Goal: Information Seeking & Learning: Compare options

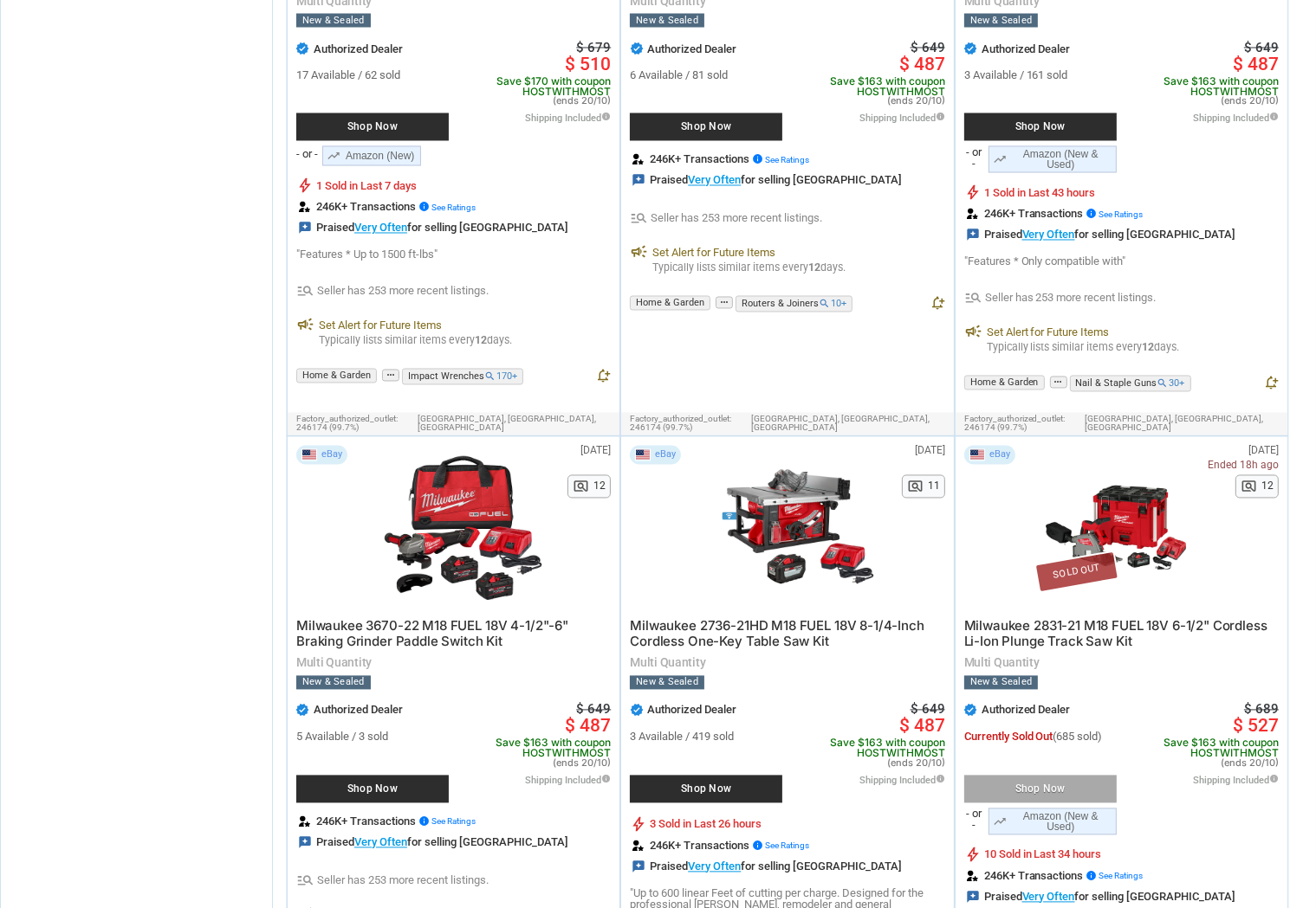
scroll to position [9976, 0]
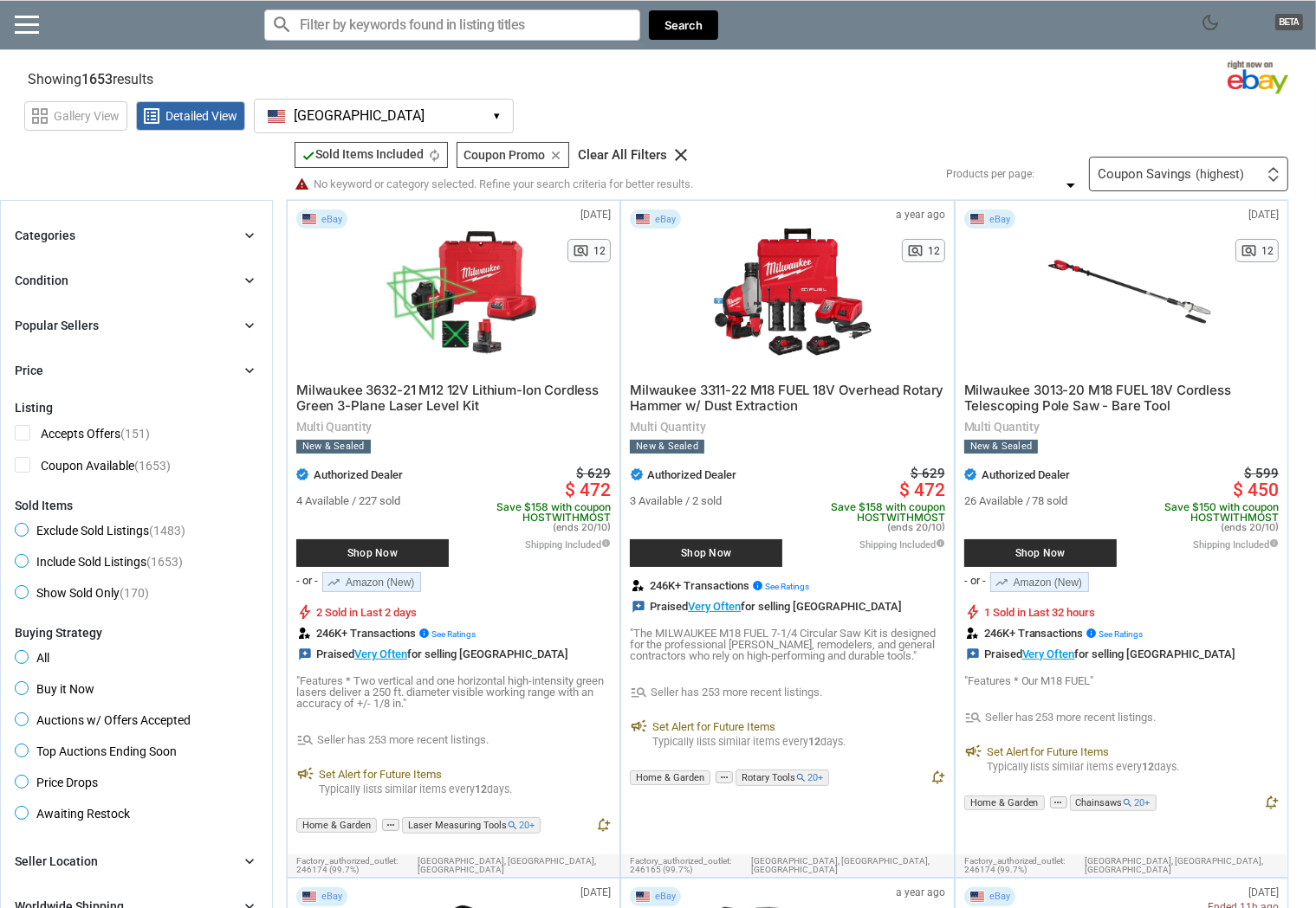
click at [248, 234] on icon "chevron_right" at bounding box center [250, 235] width 17 height 17
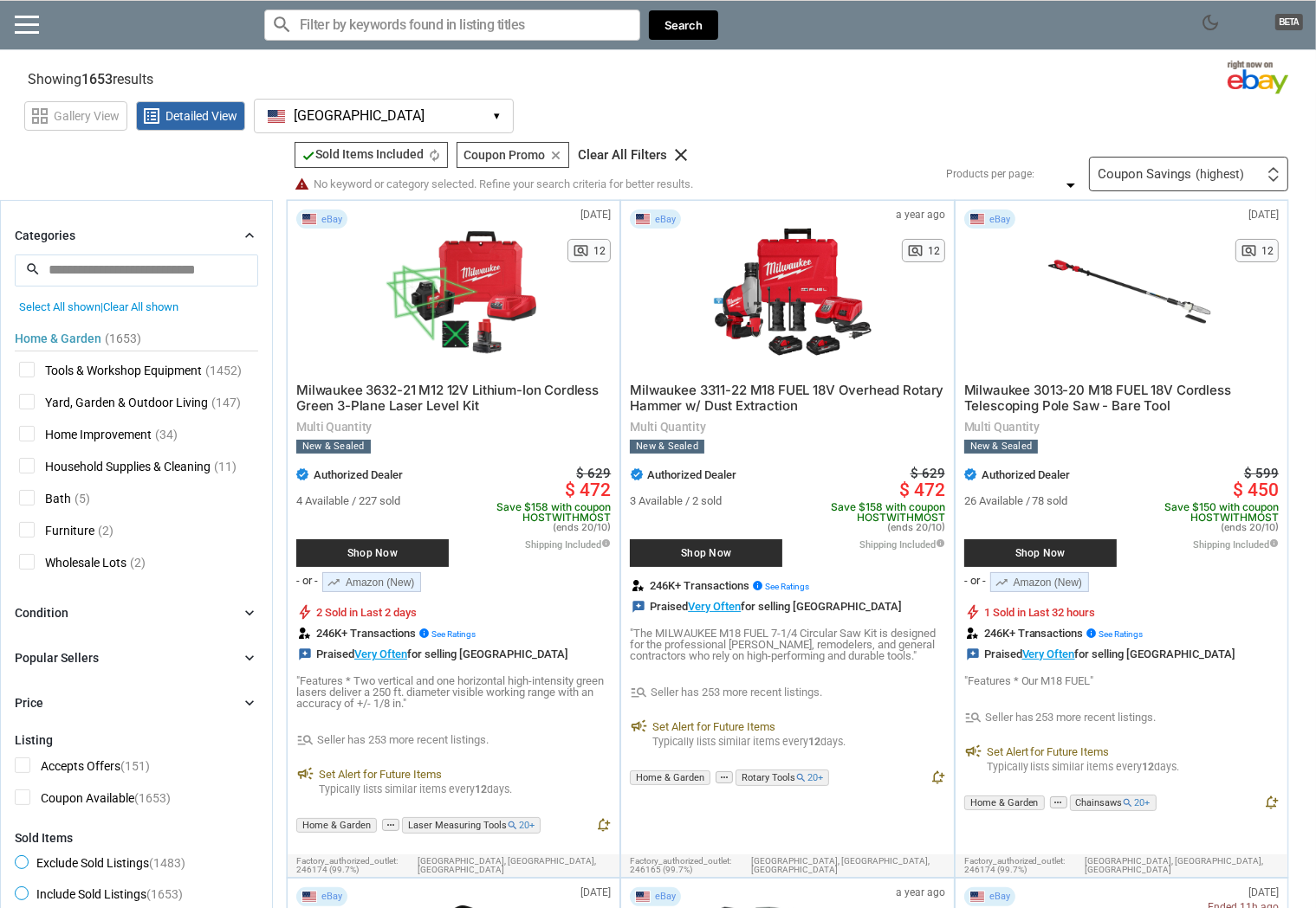
click at [253, 234] on icon "chevron_right" at bounding box center [250, 235] width 17 height 17
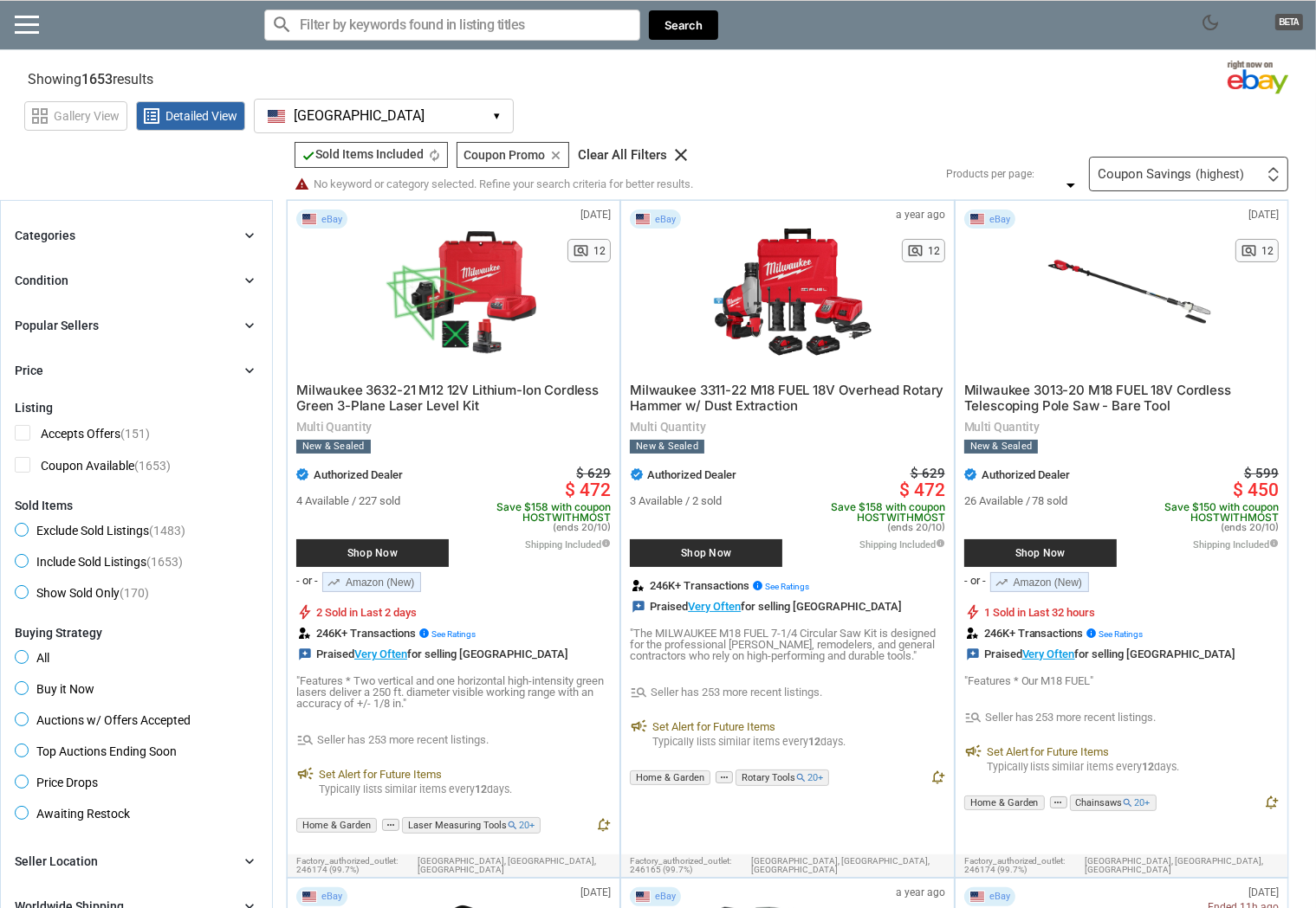
click at [251, 281] on icon "chevron_right" at bounding box center [250, 280] width 17 height 17
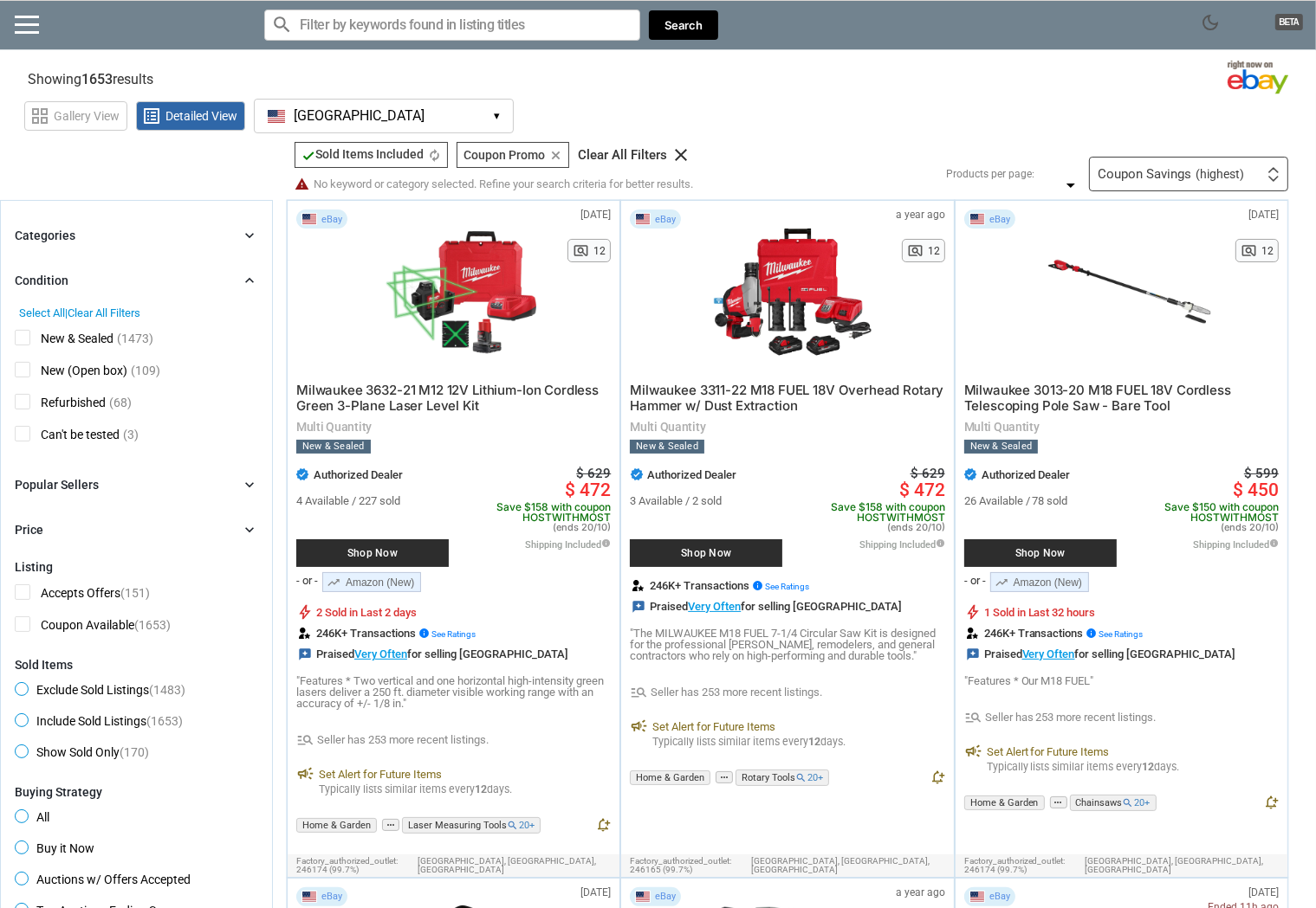
click at [251, 281] on icon "chevron_right" at bounding box center [250, 280] width 17 height 17
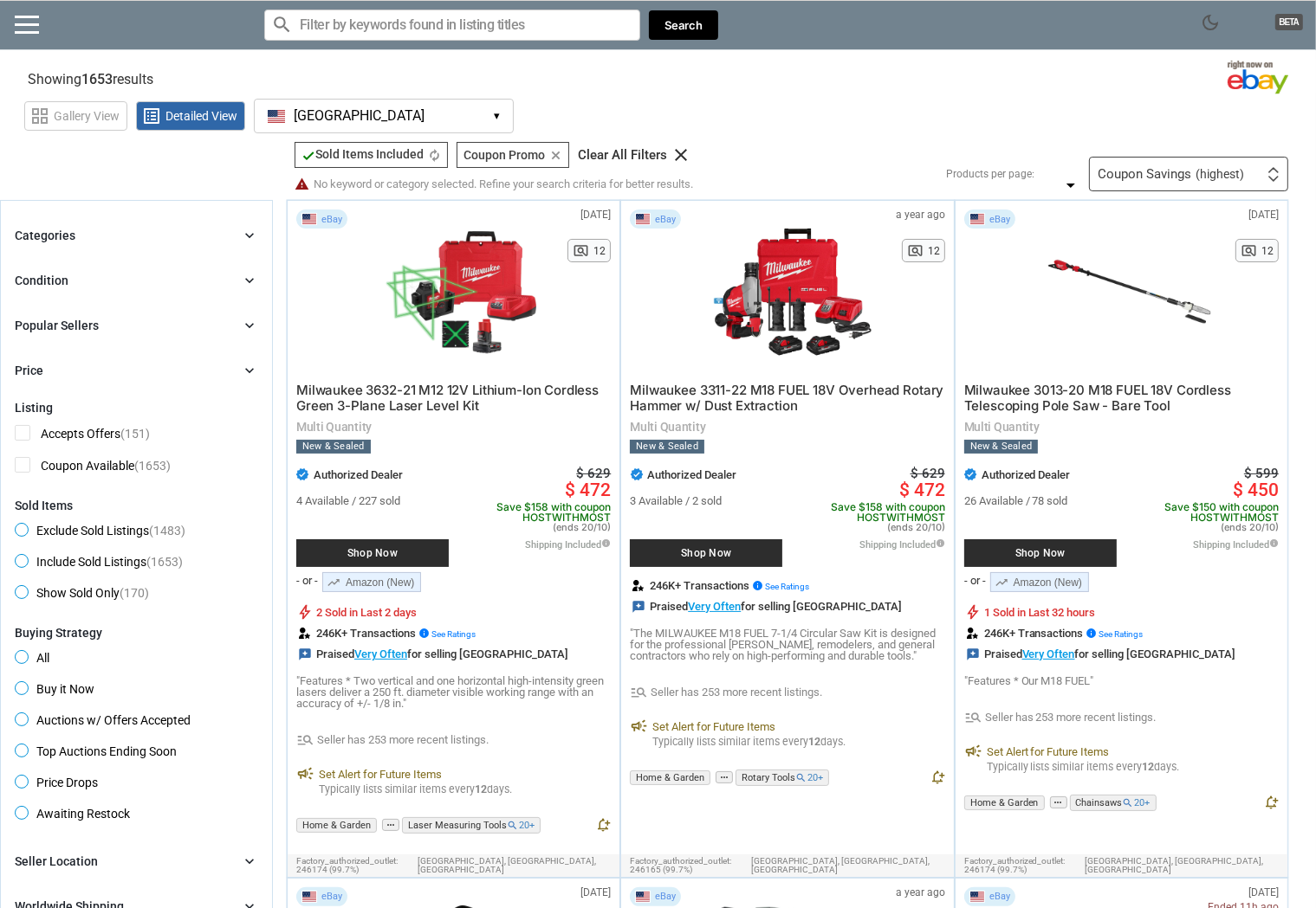
click at [250, 323] on icon "chevron_right" at bounding box center [250, 325] width 17 height 17
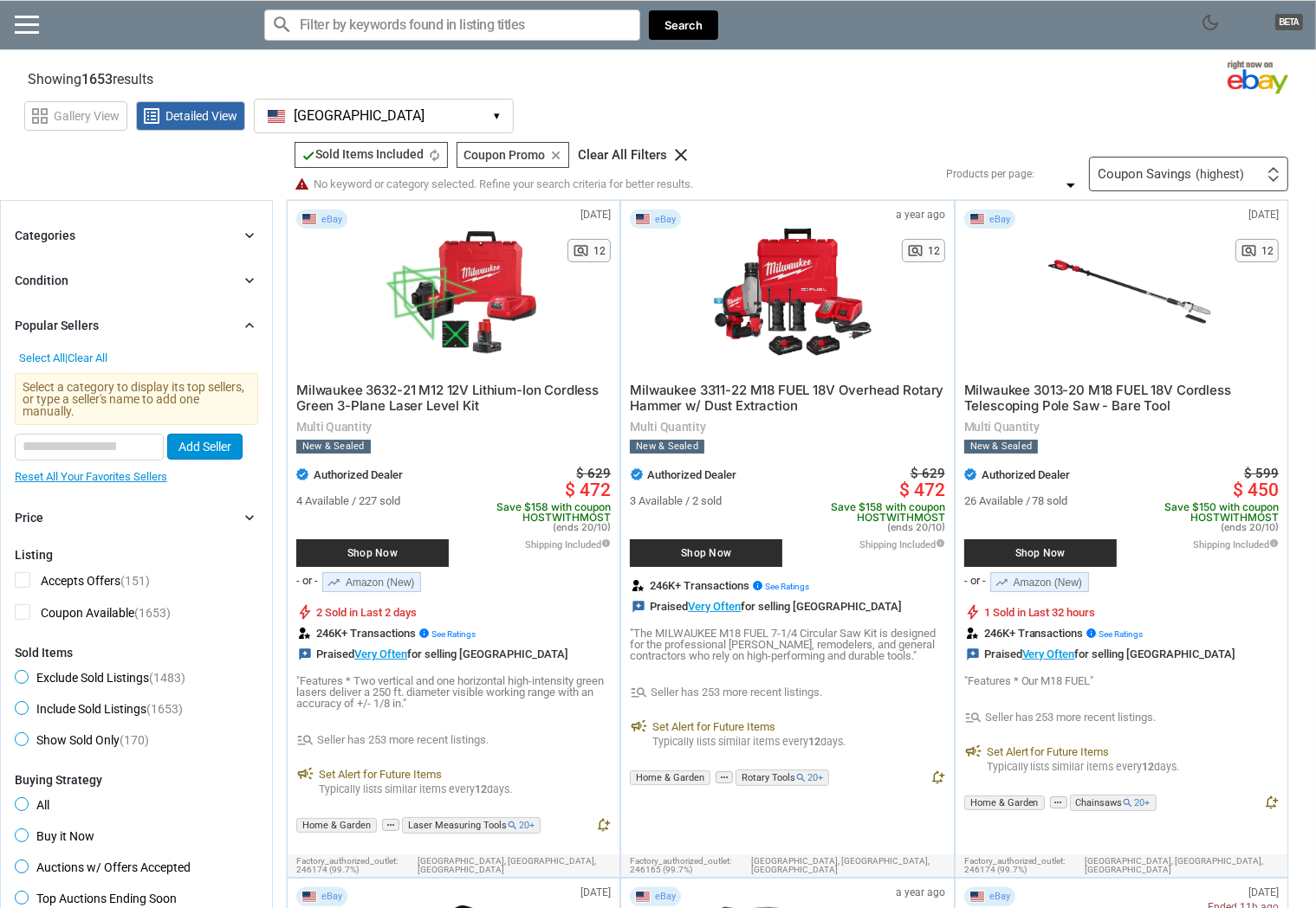
click at [250, 323] on icon "chevron_right" at bounding box center [250, 325] width 17 height 17
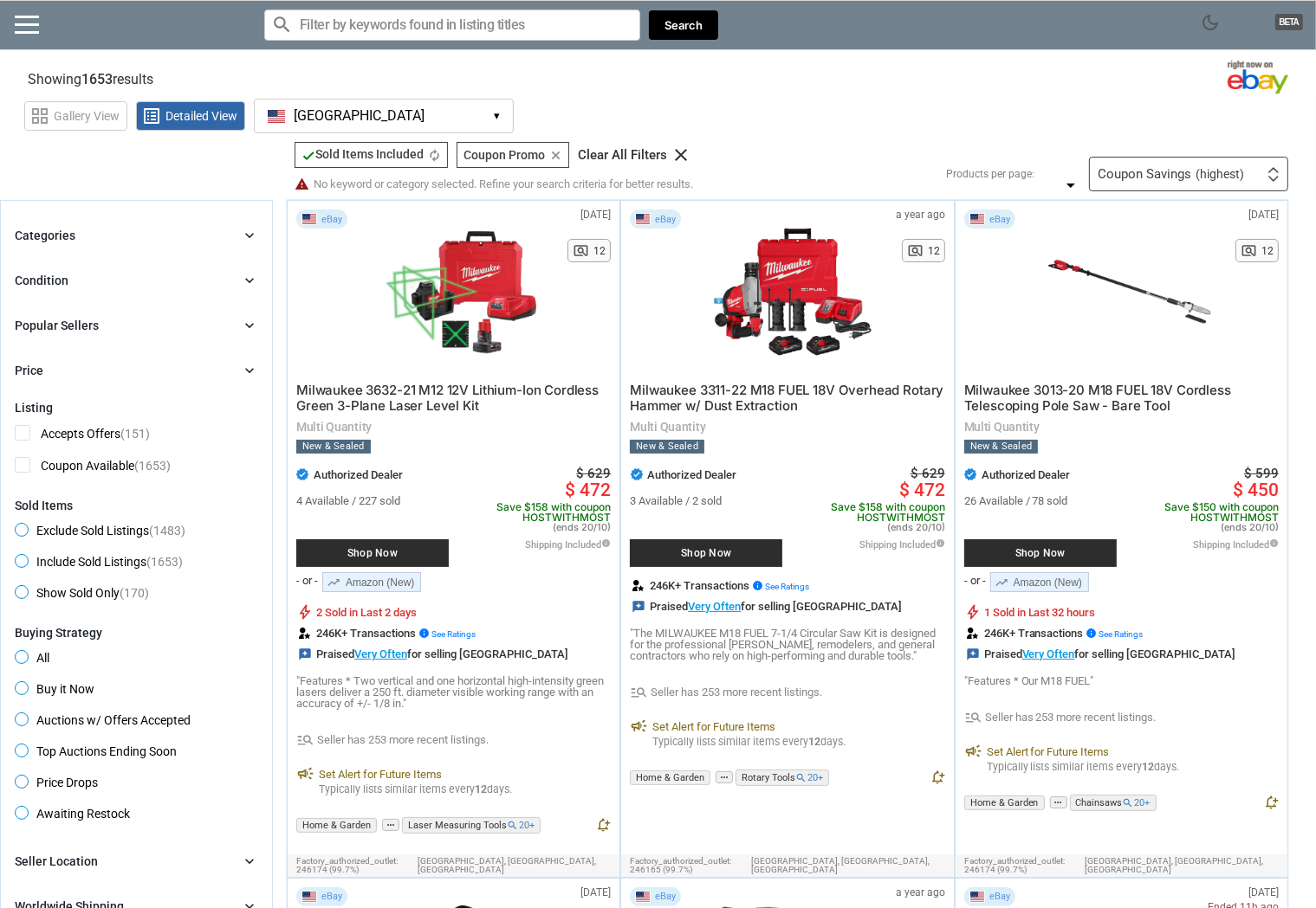
click at [247, 365] on icon "chevron_right" at bounding box center [250, 370] width 17 height 17
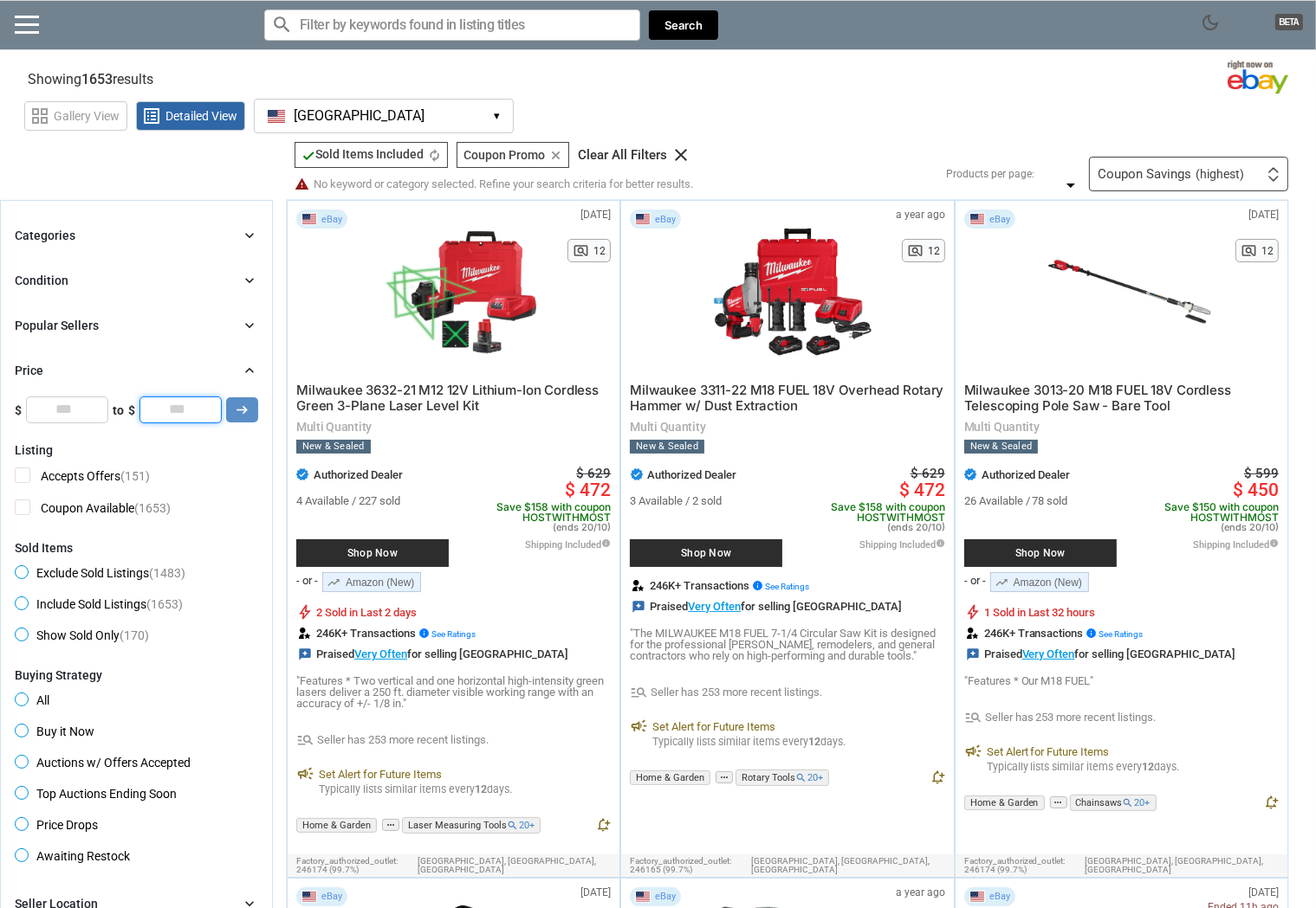
click at [212, 407] on input "*" at bounding box center [181, 410] width 82 height 26
drag, startPoint x: 212, startPoint y: 406, endPoint x: 137, endPoint y: 409, distance: 75.1
click at [138, 409] on div "$ * to $ * arrow_right_alt" at bounding box center [136, 410] width 243 height 26
type input "***"
click button "arrow_right_alt" at bounding box center [0, 0] width 0 height 0
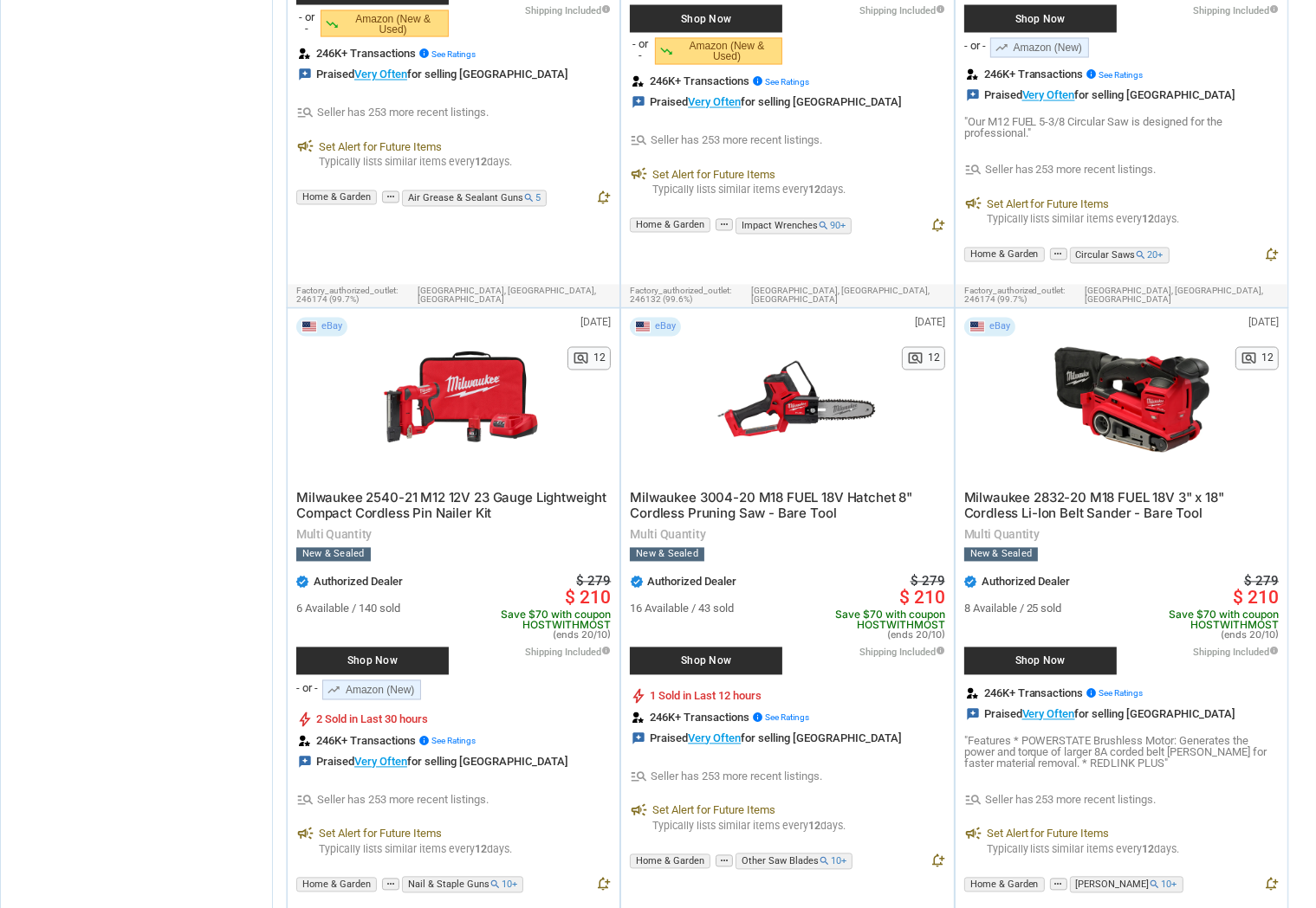
scroll to position [9976, 0]
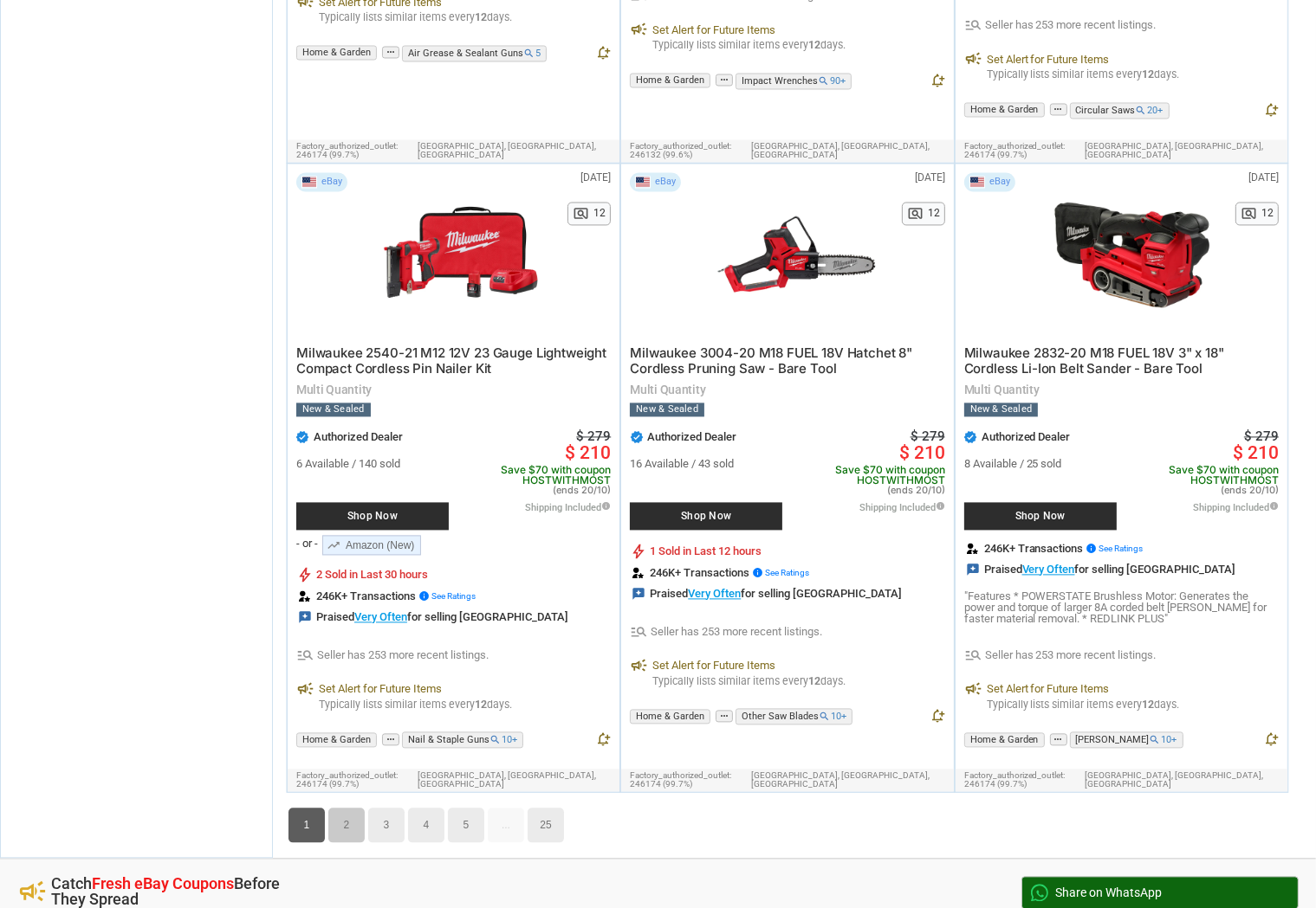
click at [349, 808] on link "2" at bounding box center [346, 825] width 36 height 34
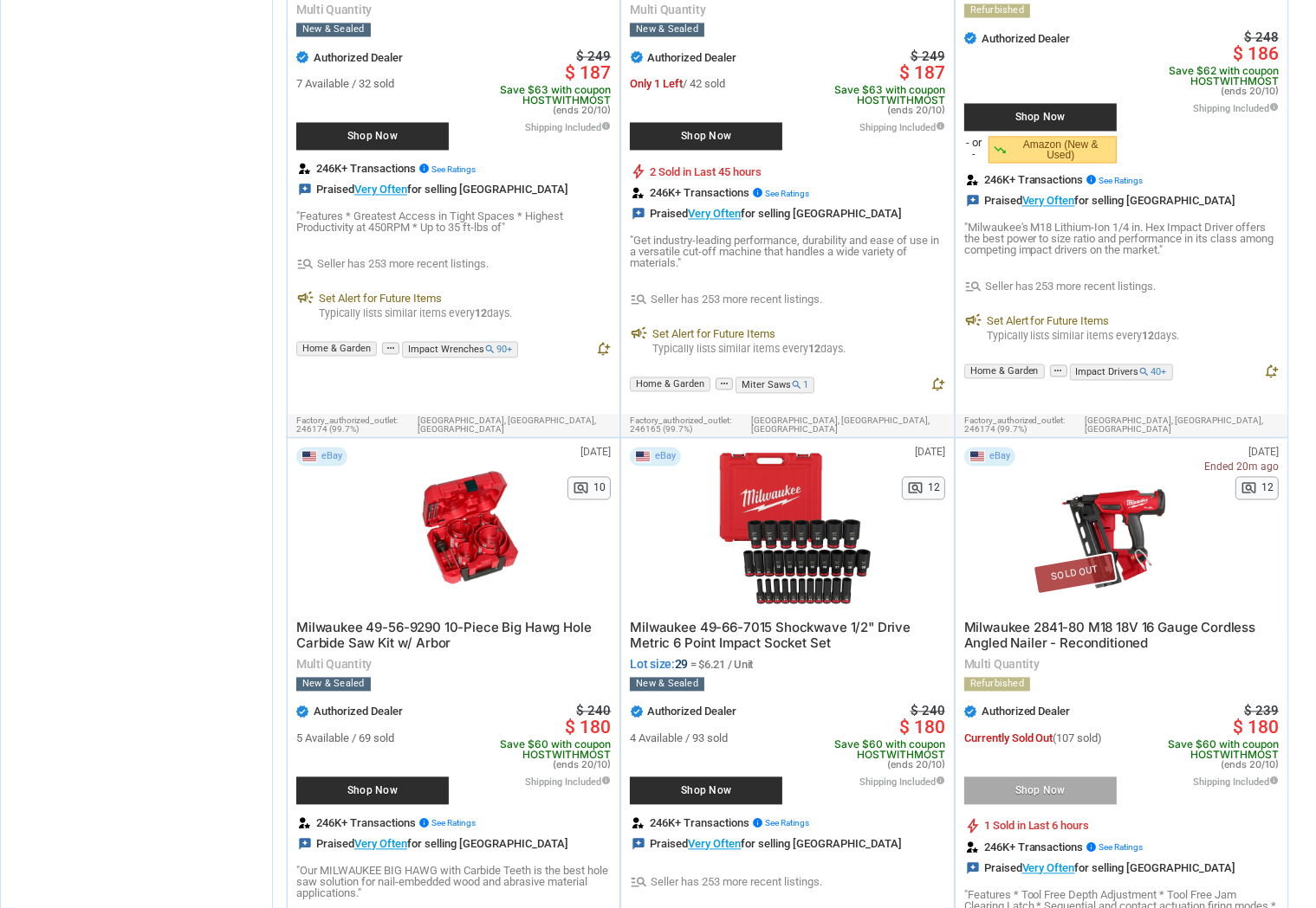
scroll to position [10221, 0]
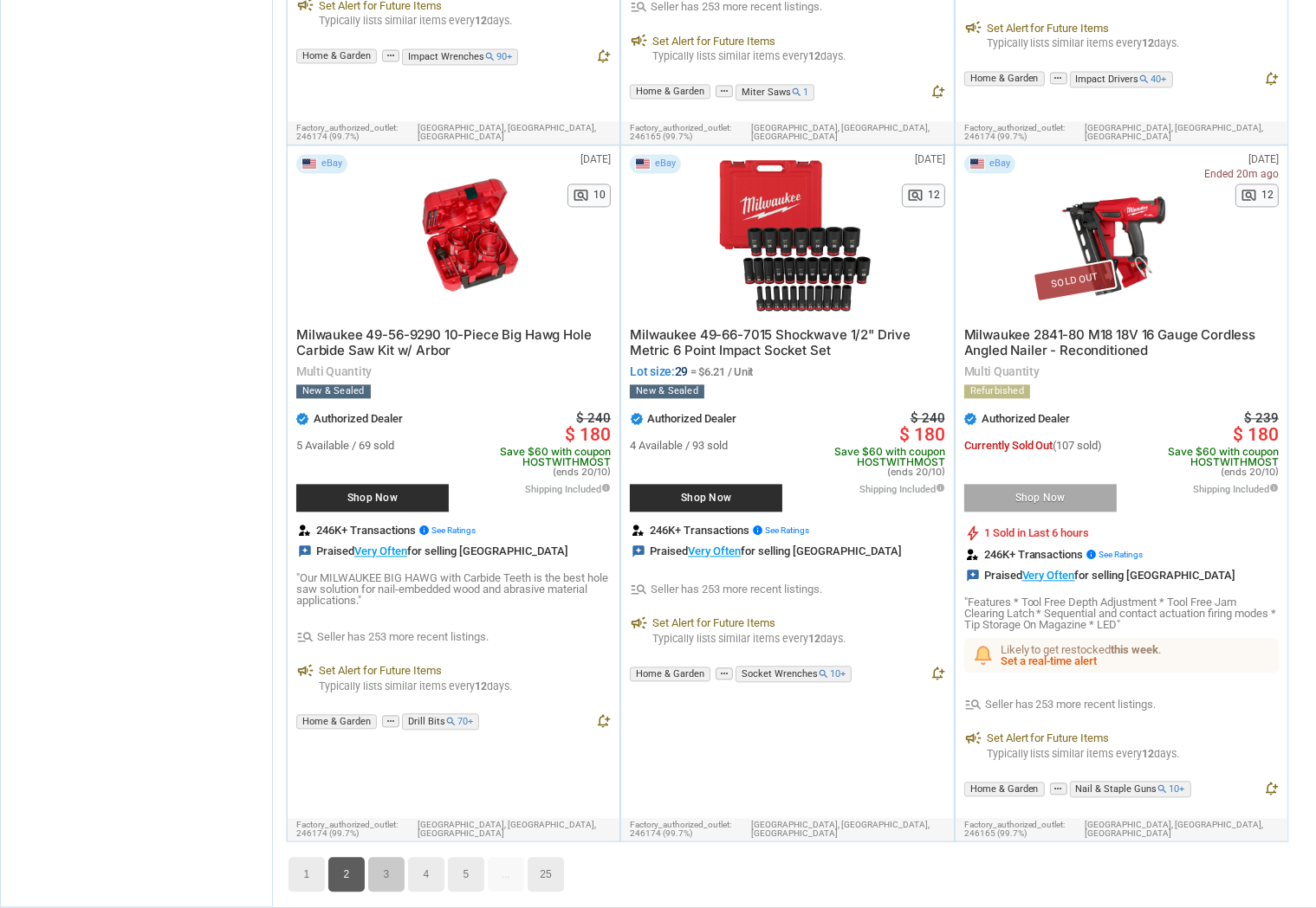
click at [395, 857] on link "3" at bounding box center [387, 875] width 36 height 34
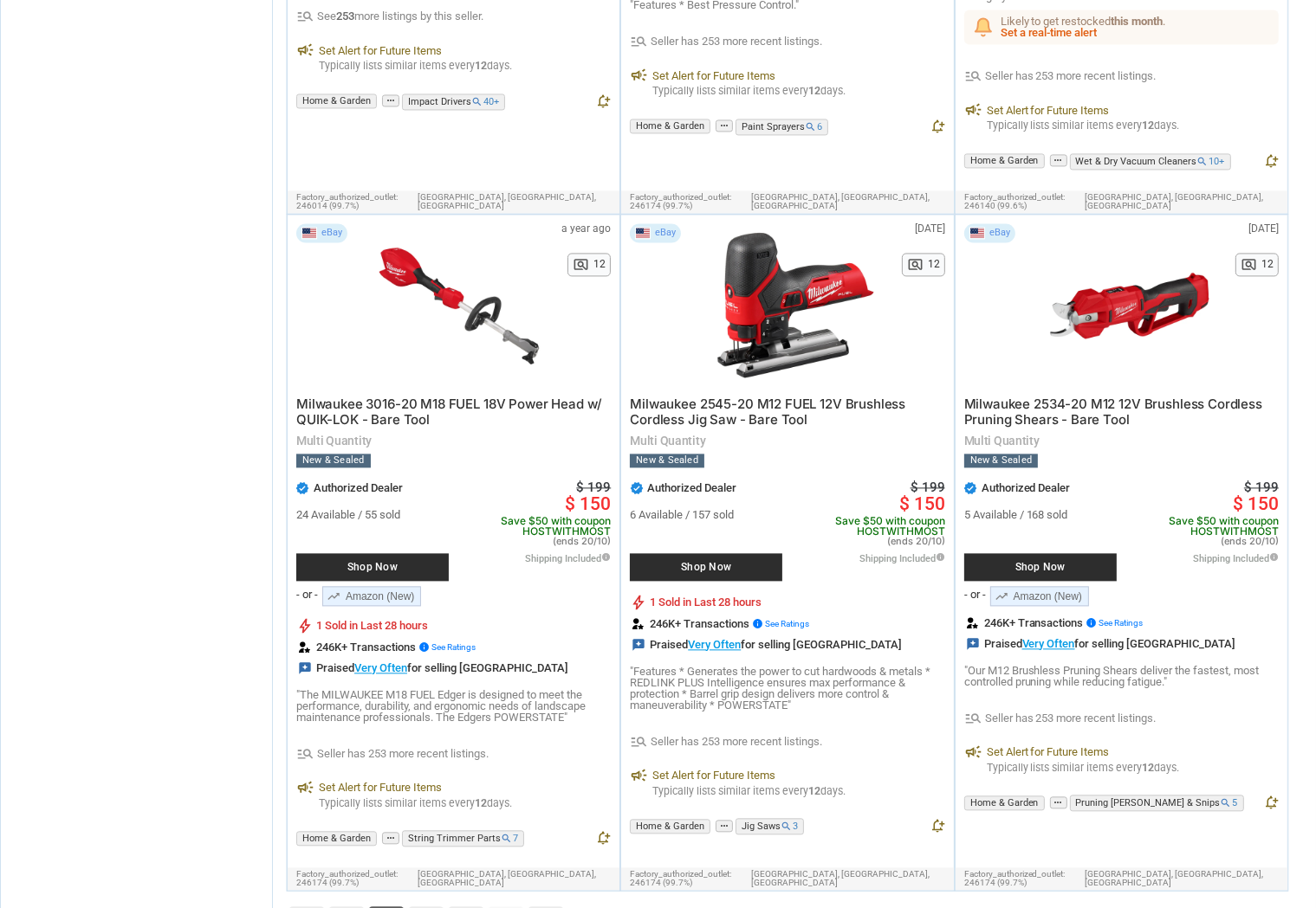
scroll to position [10405, 0]
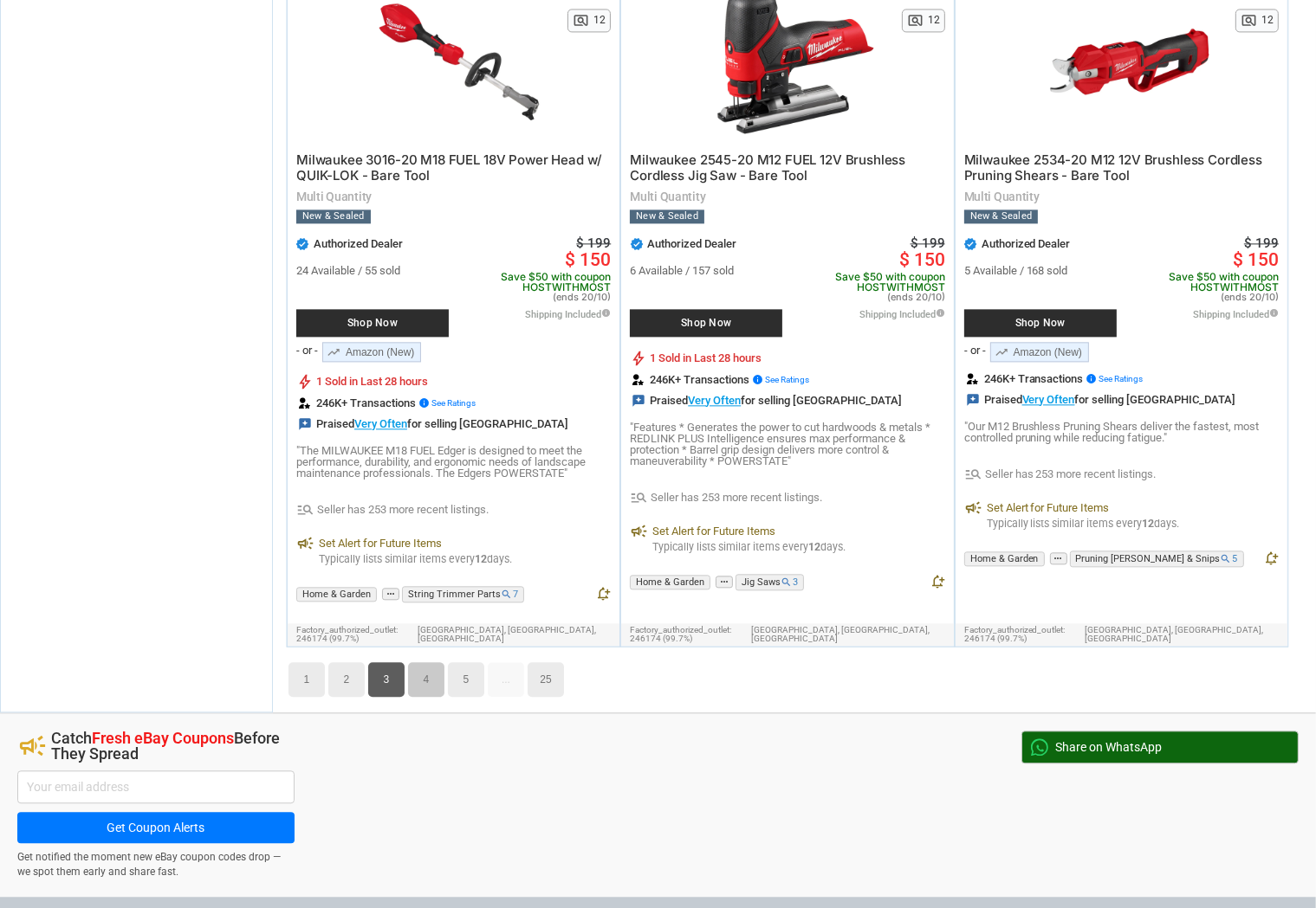
click at [432, 662] on link "4" at bounding box center [426, 679] width 36 height 34
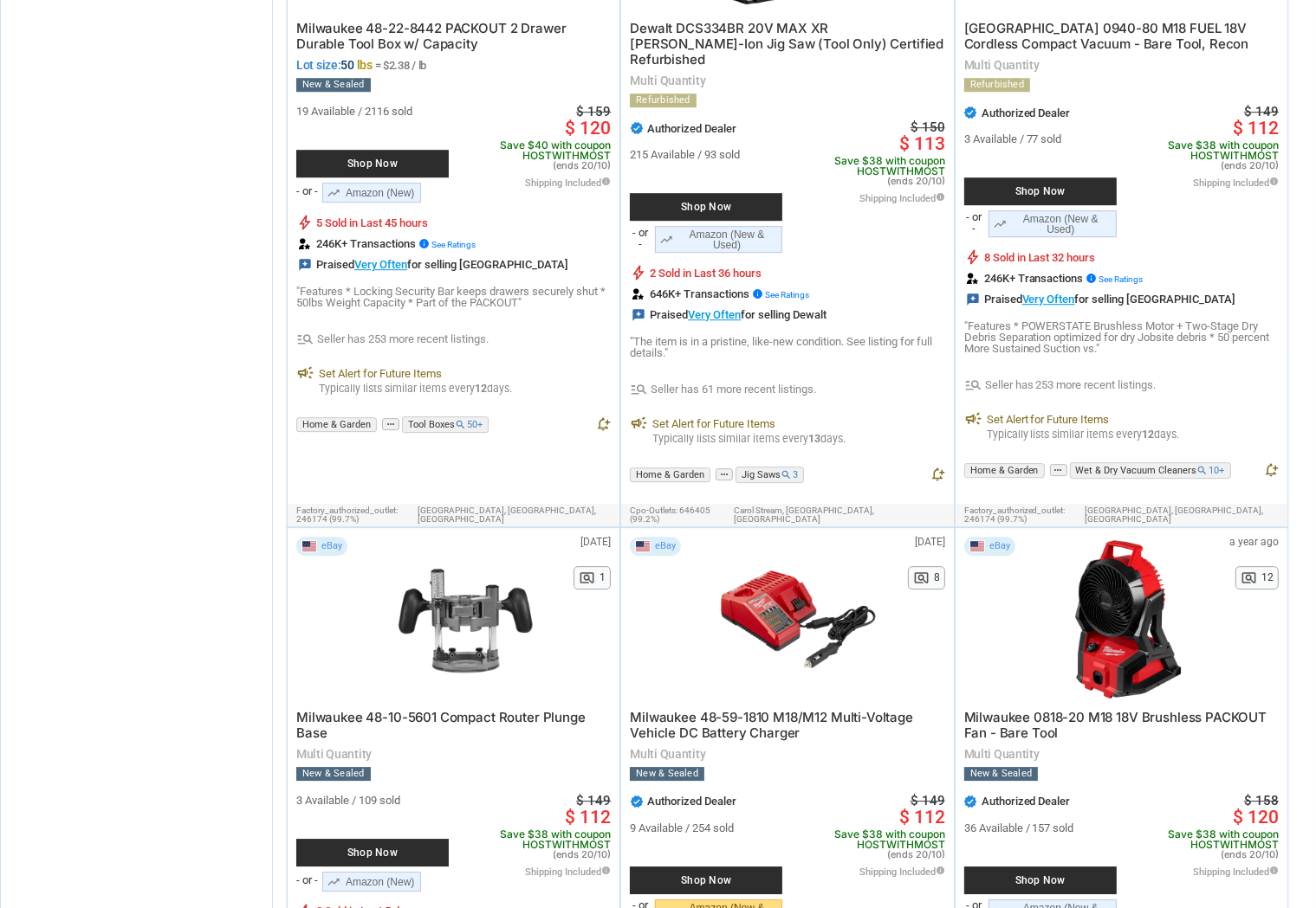
scroll to position [5511, 0]
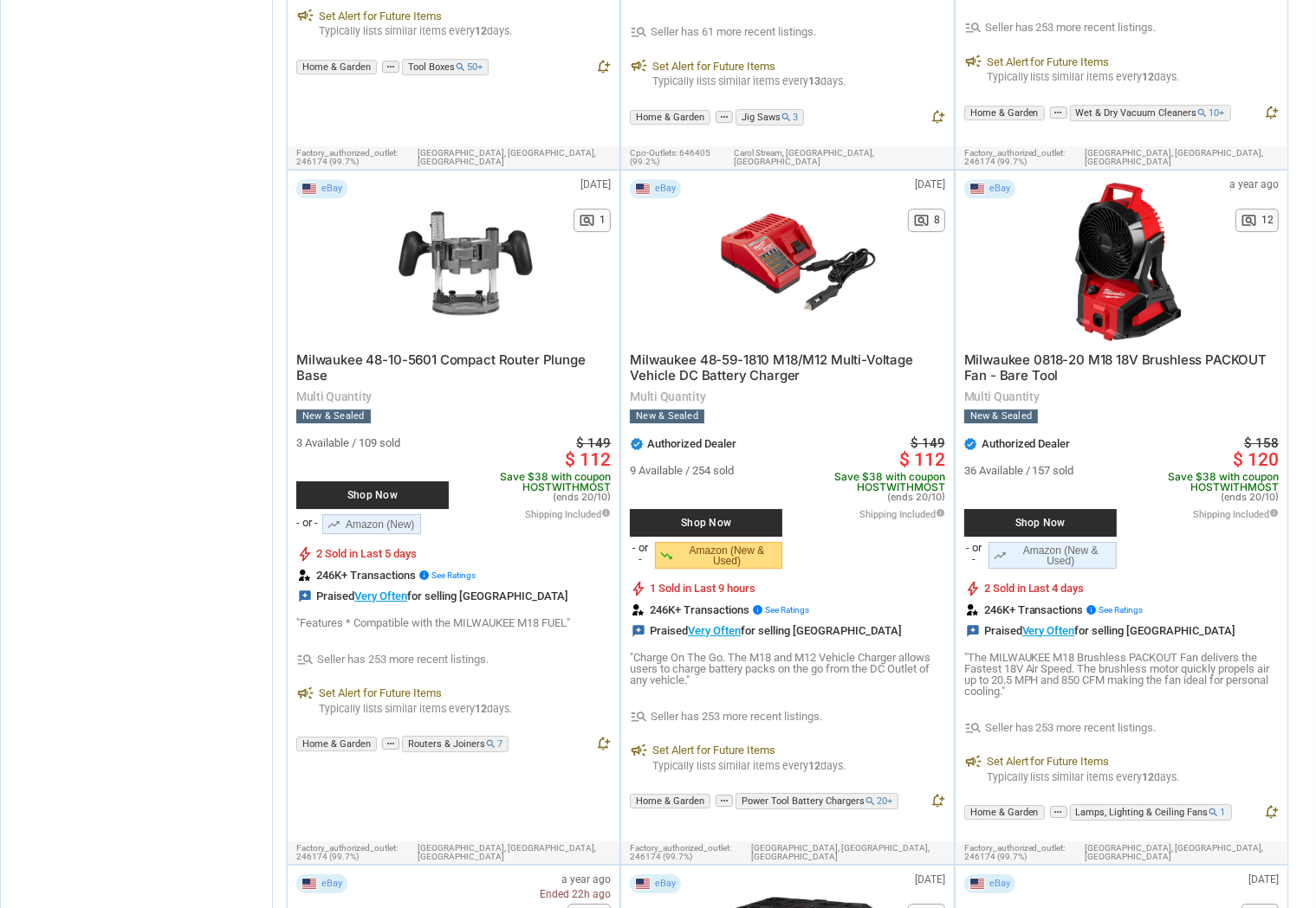
click at [156, 494] on section "Categories chevron_right search close Select All shown | Clear All shown Home &…" at bounding box center [136, 232] width 273 height 11085
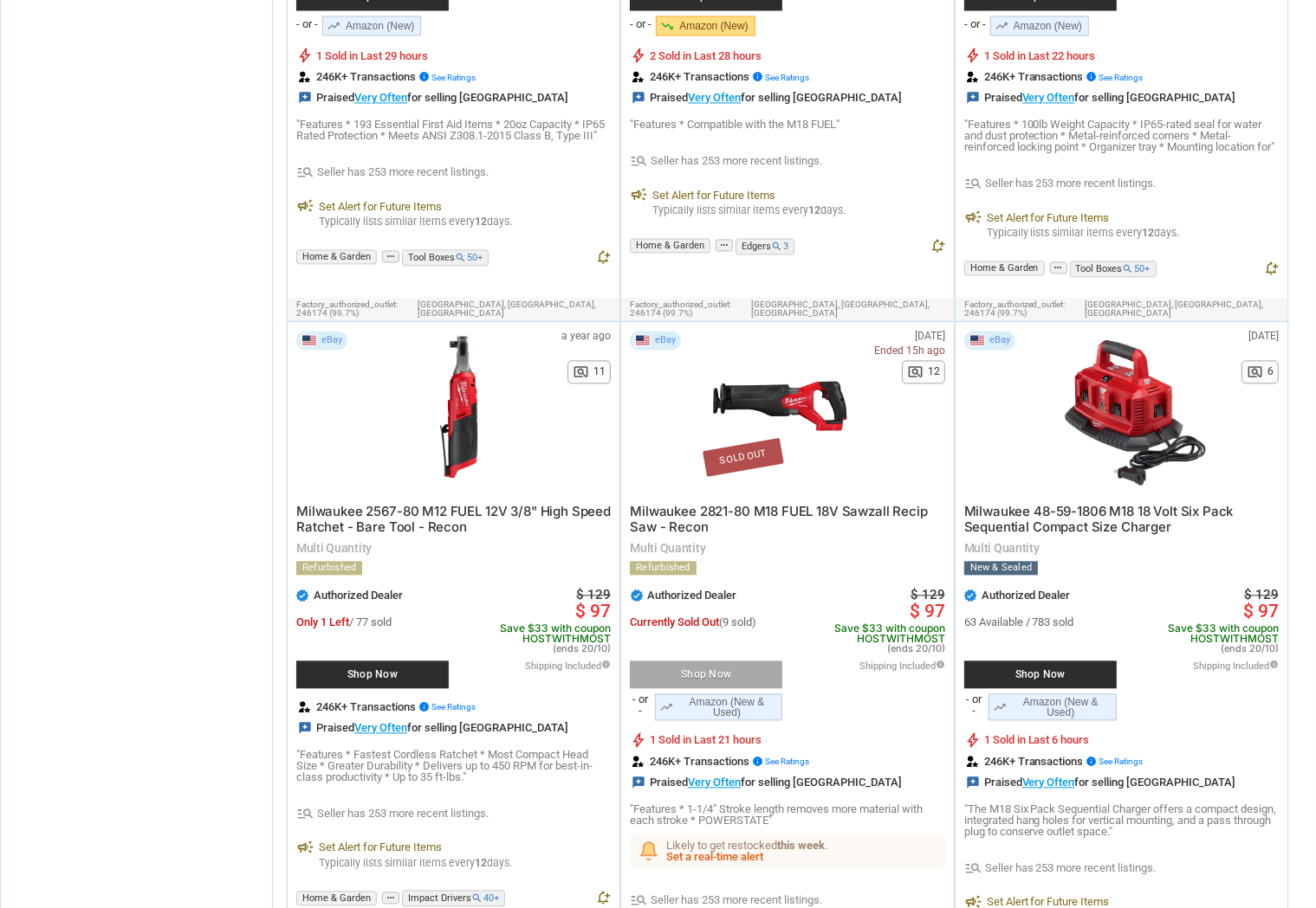
scroll to position [10405, 0]
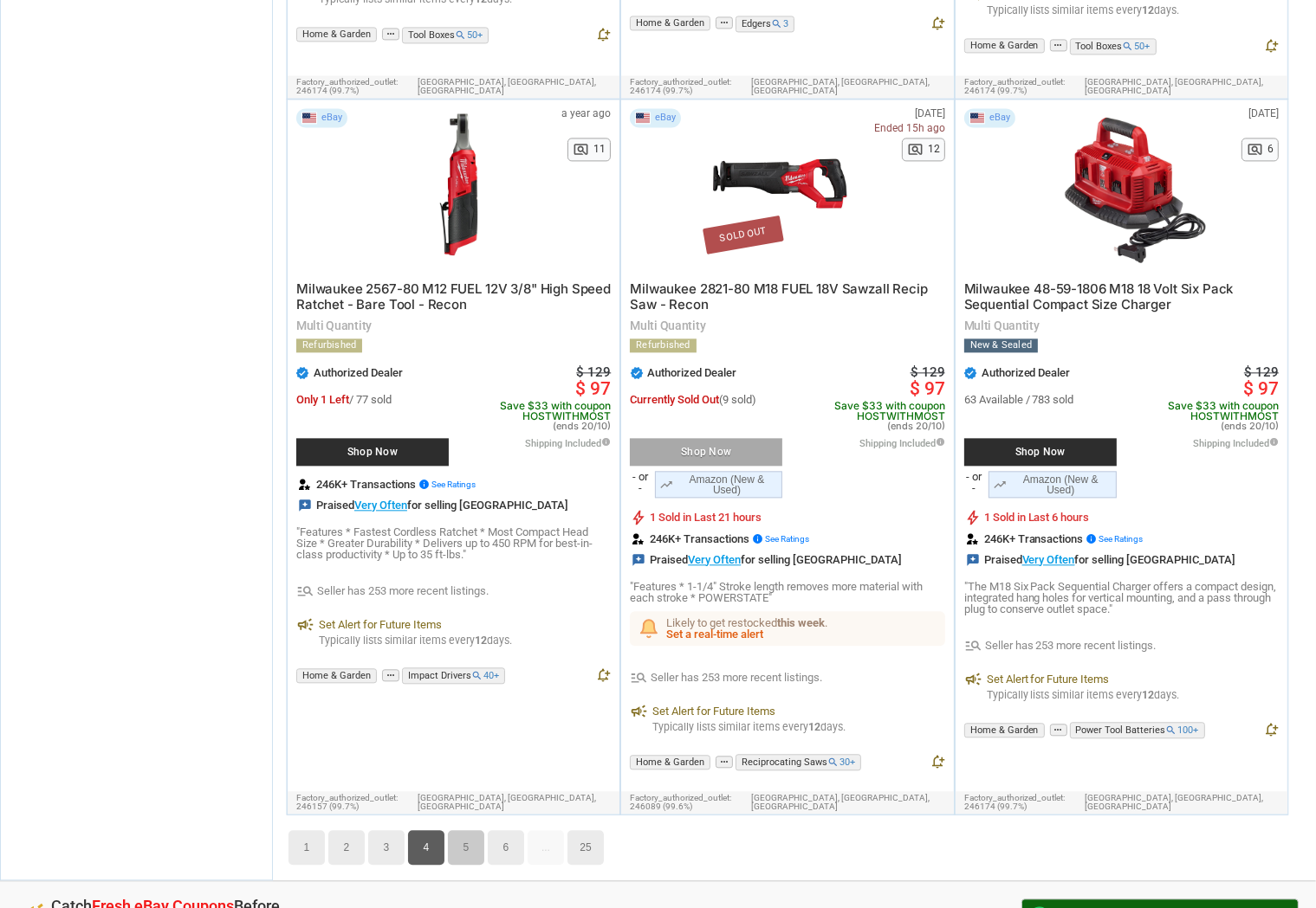
click at [471, 830] on link "5" at bounding box center [466, 848] width 36 height 34
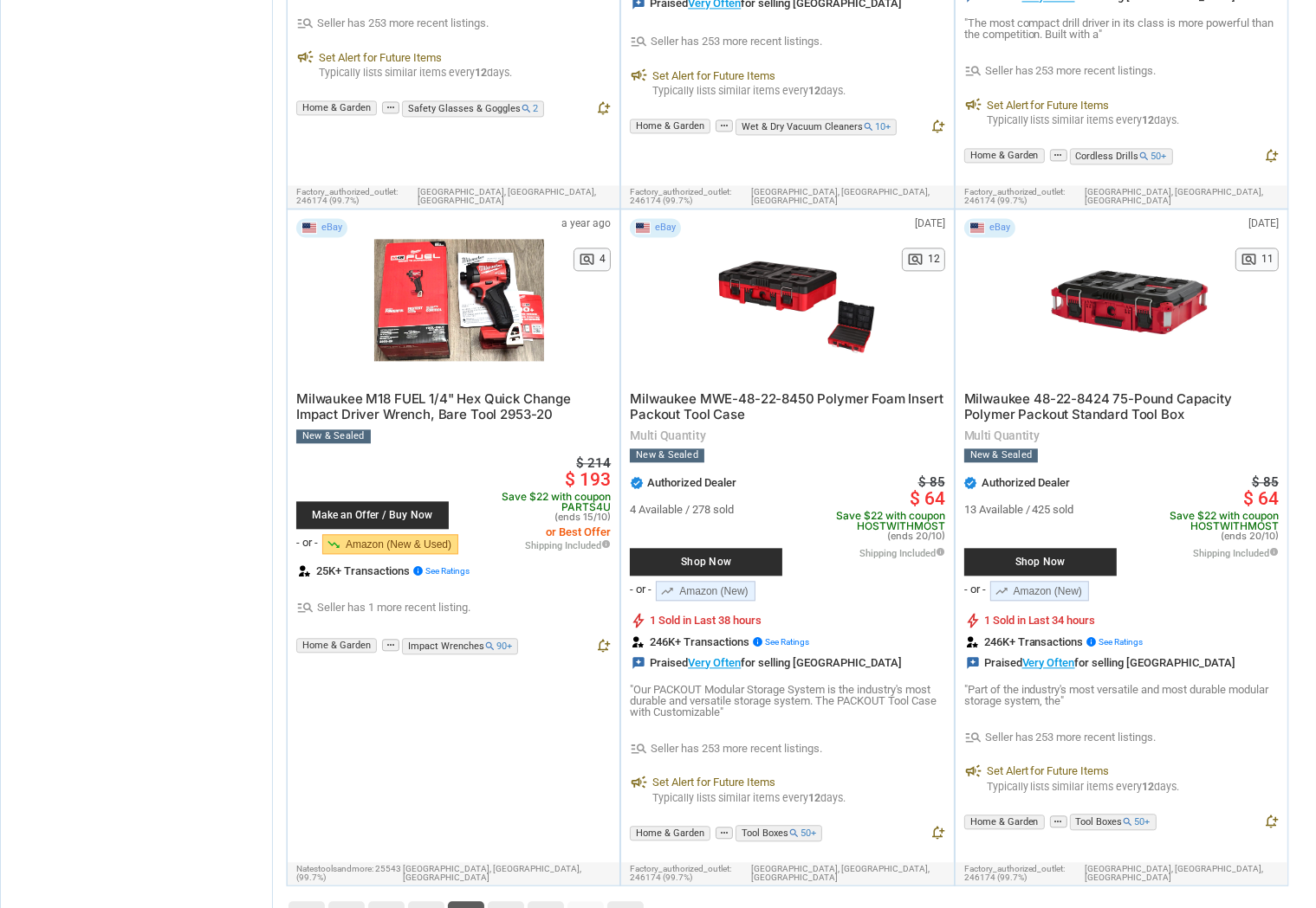
scroll to position [10406, 0]
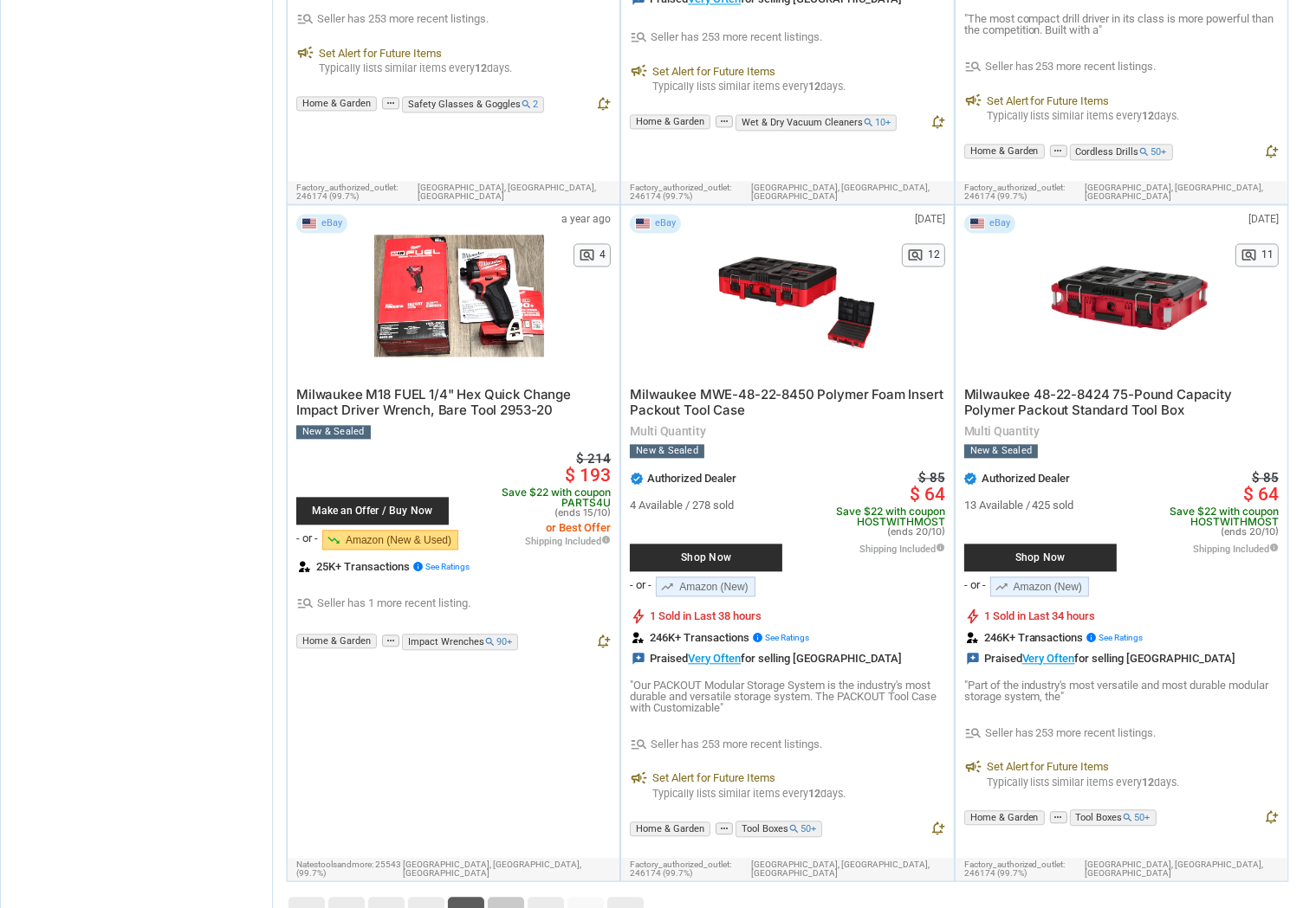
click at [506, 897] on link "6" at bounding box center [506, 915] width 36 height 34
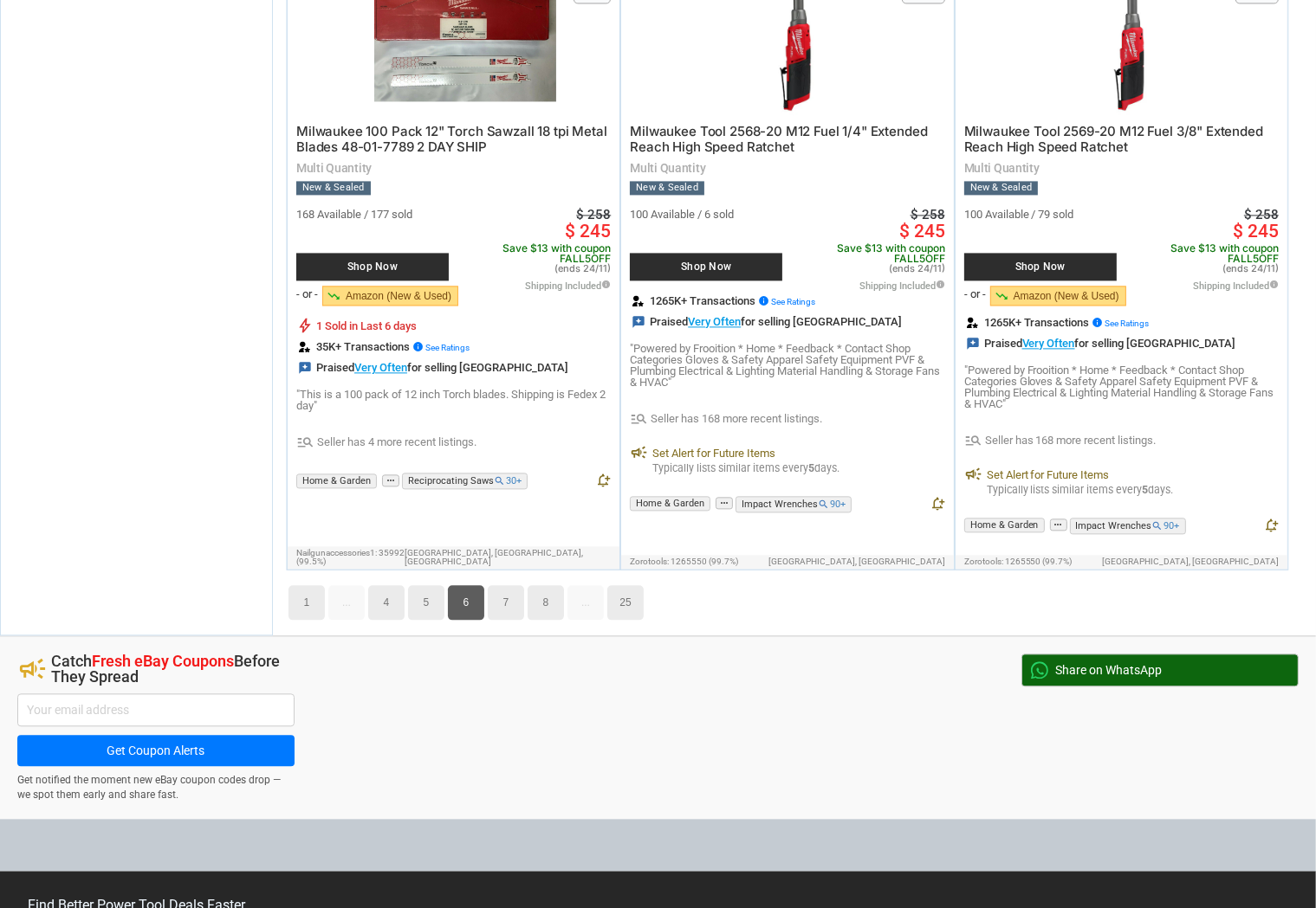
scroll to position [10289, 0]
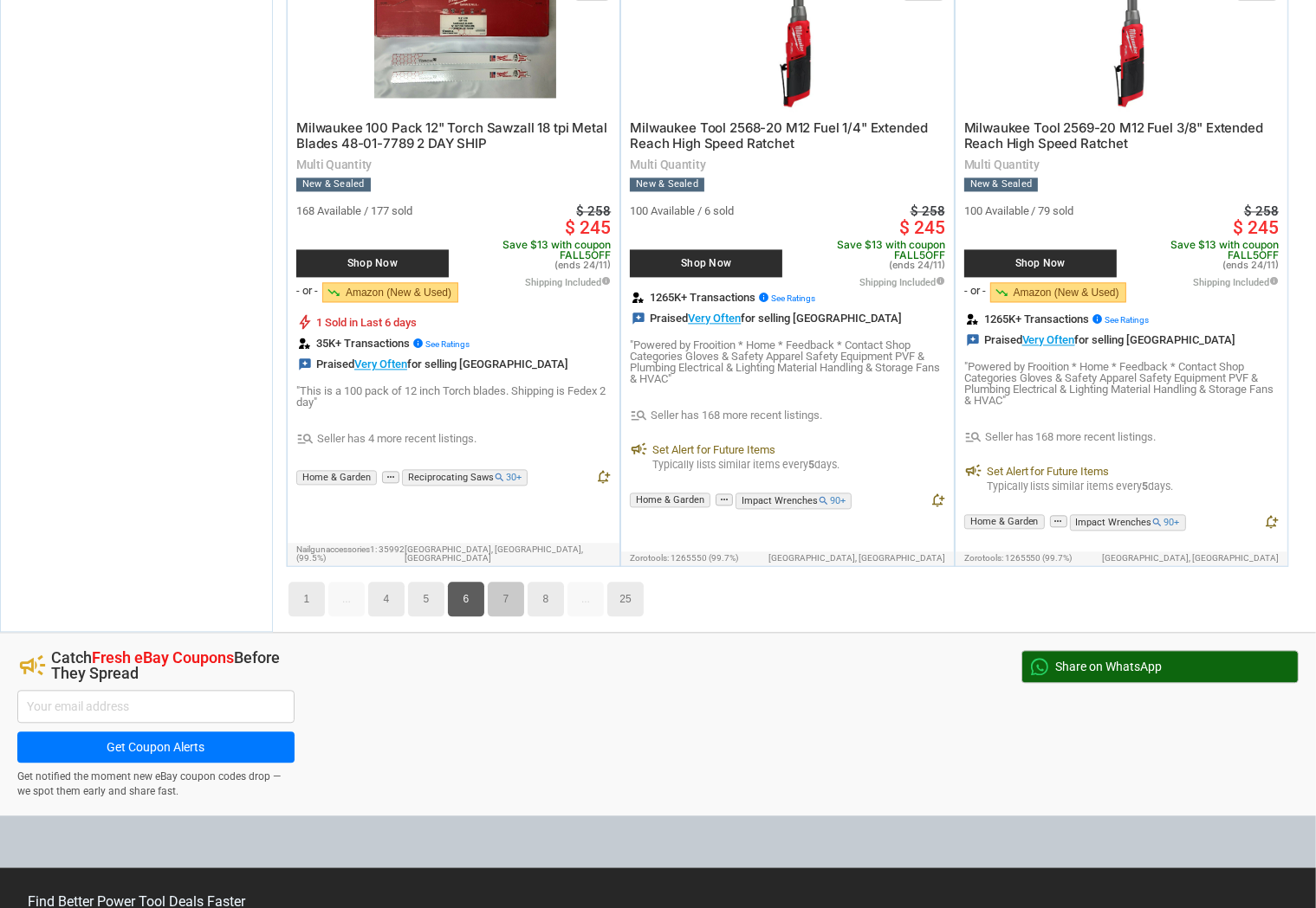
click at [508, 582] on link "7" at bounding box center [506, 599] width 36 height 34
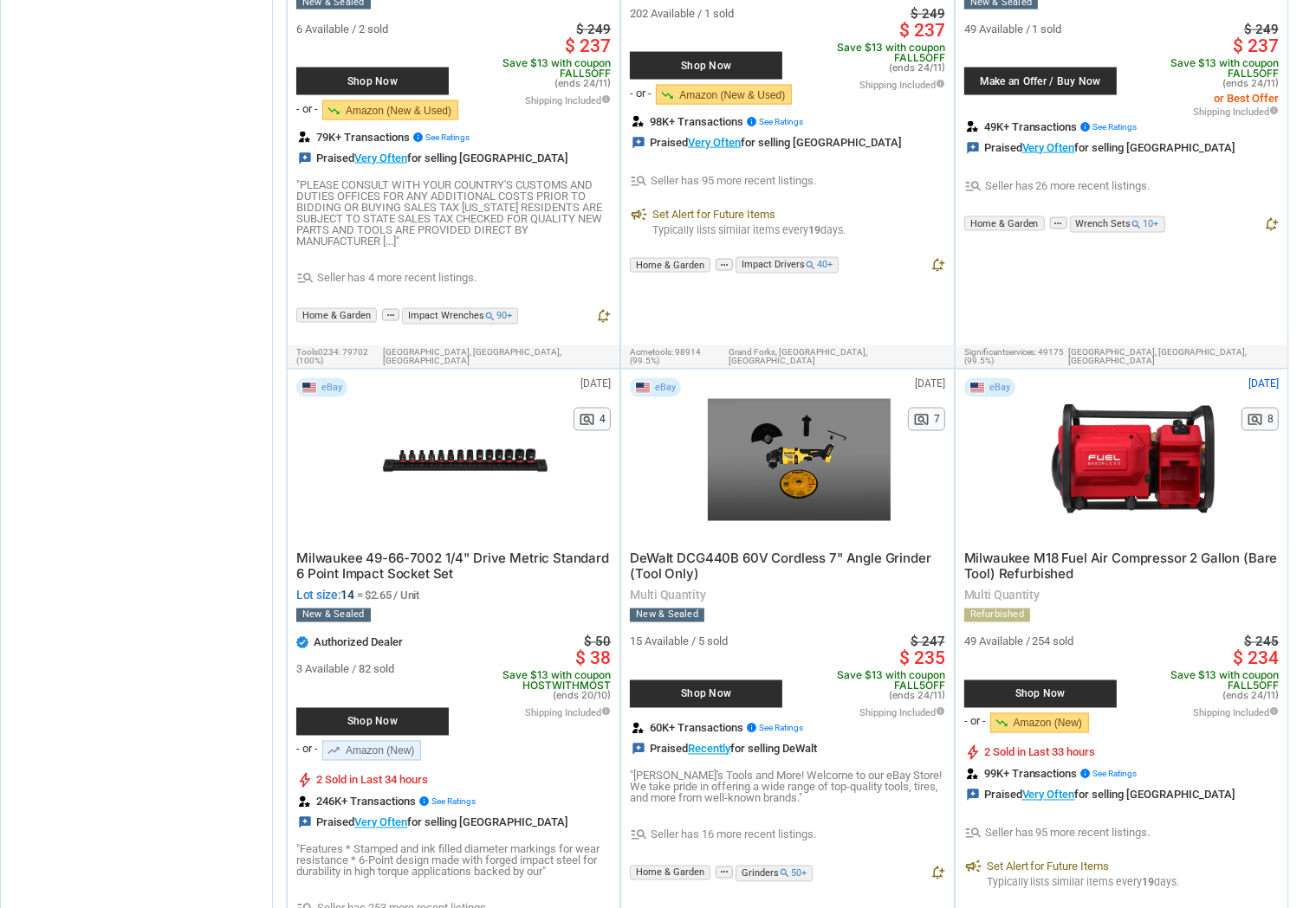
scroll to position [9699, 0]
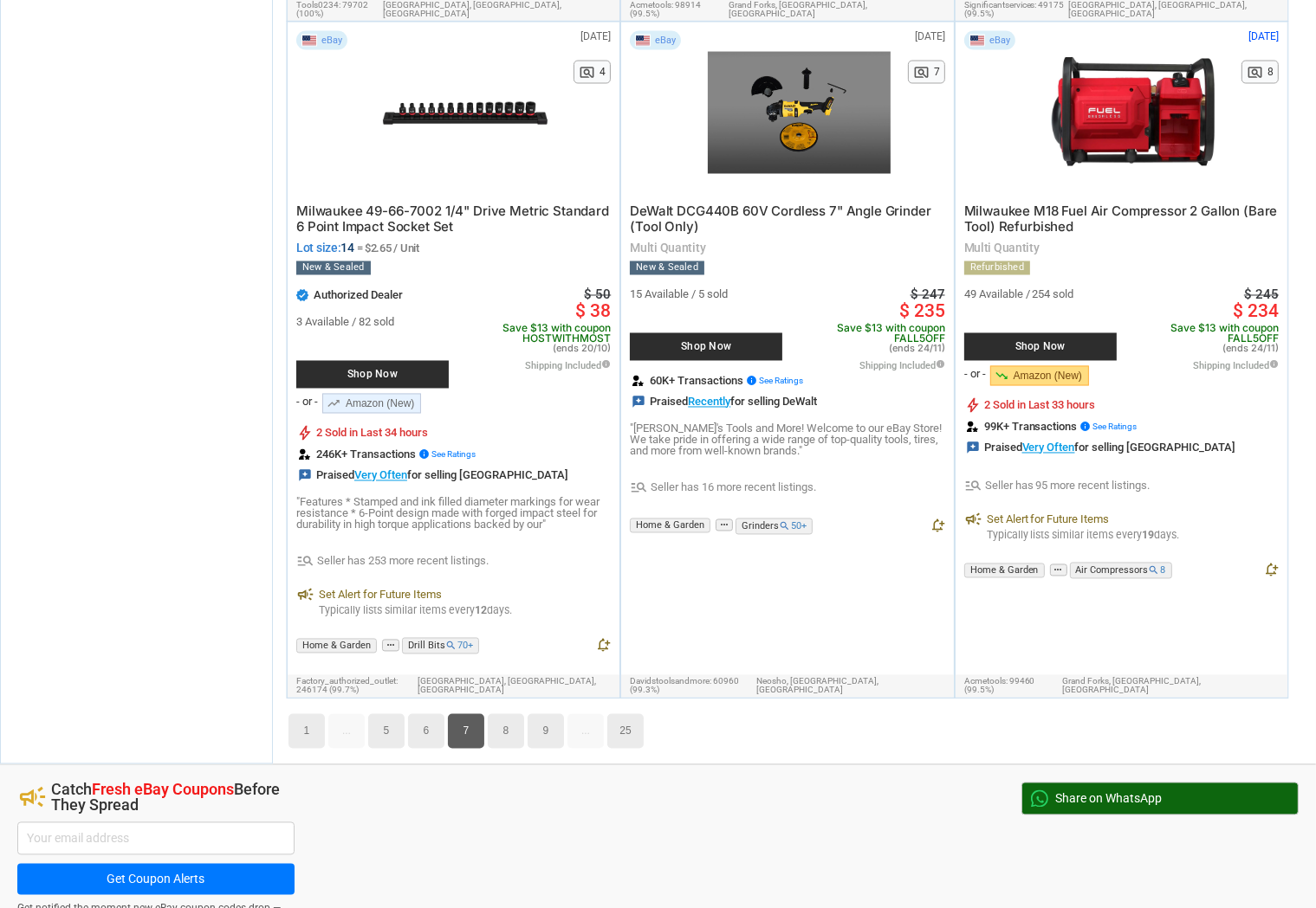
click at [509, 715] on link "8" at bounding box center [506, 732] width 36 height 34
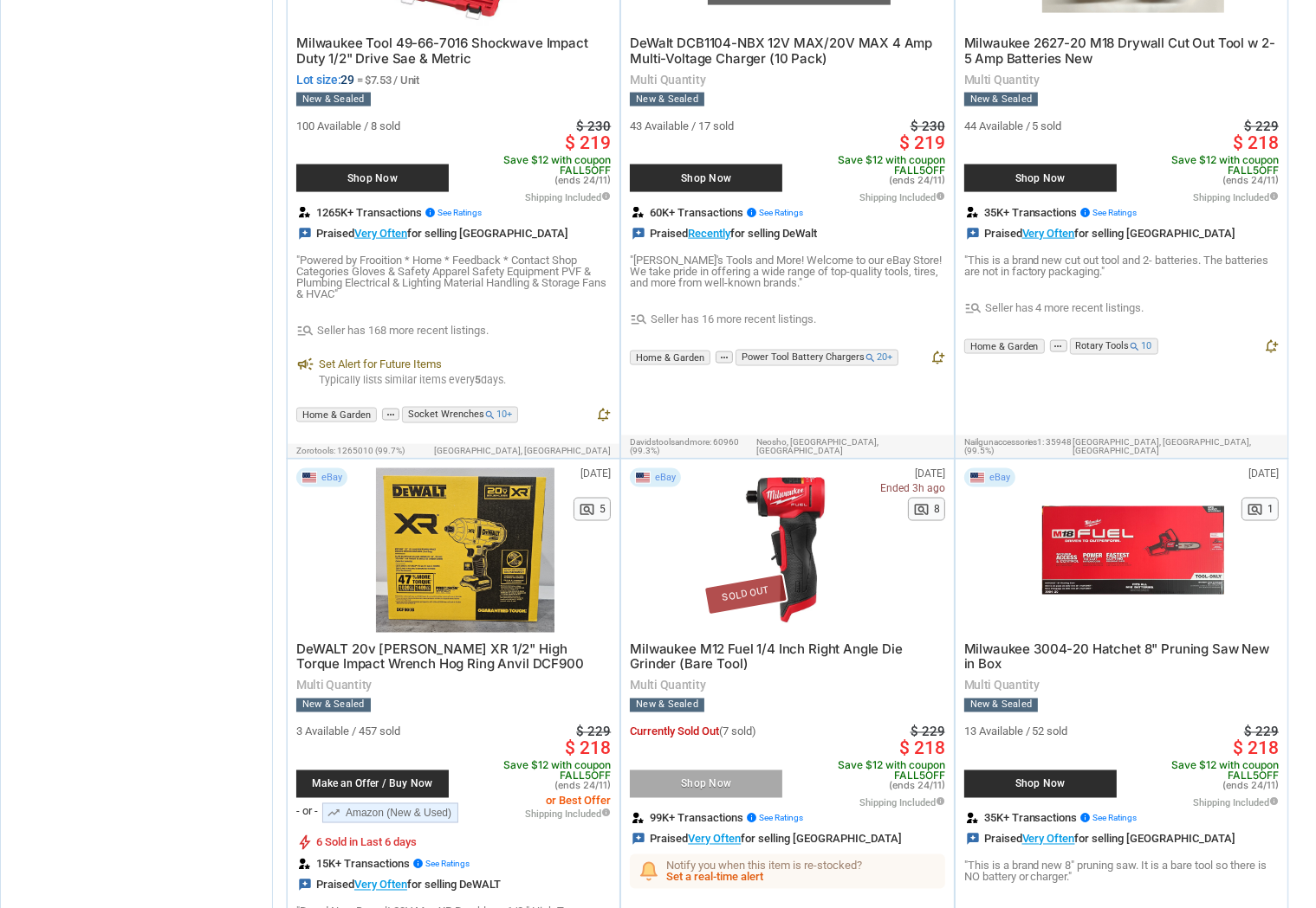
scroll to position [9482, 0]
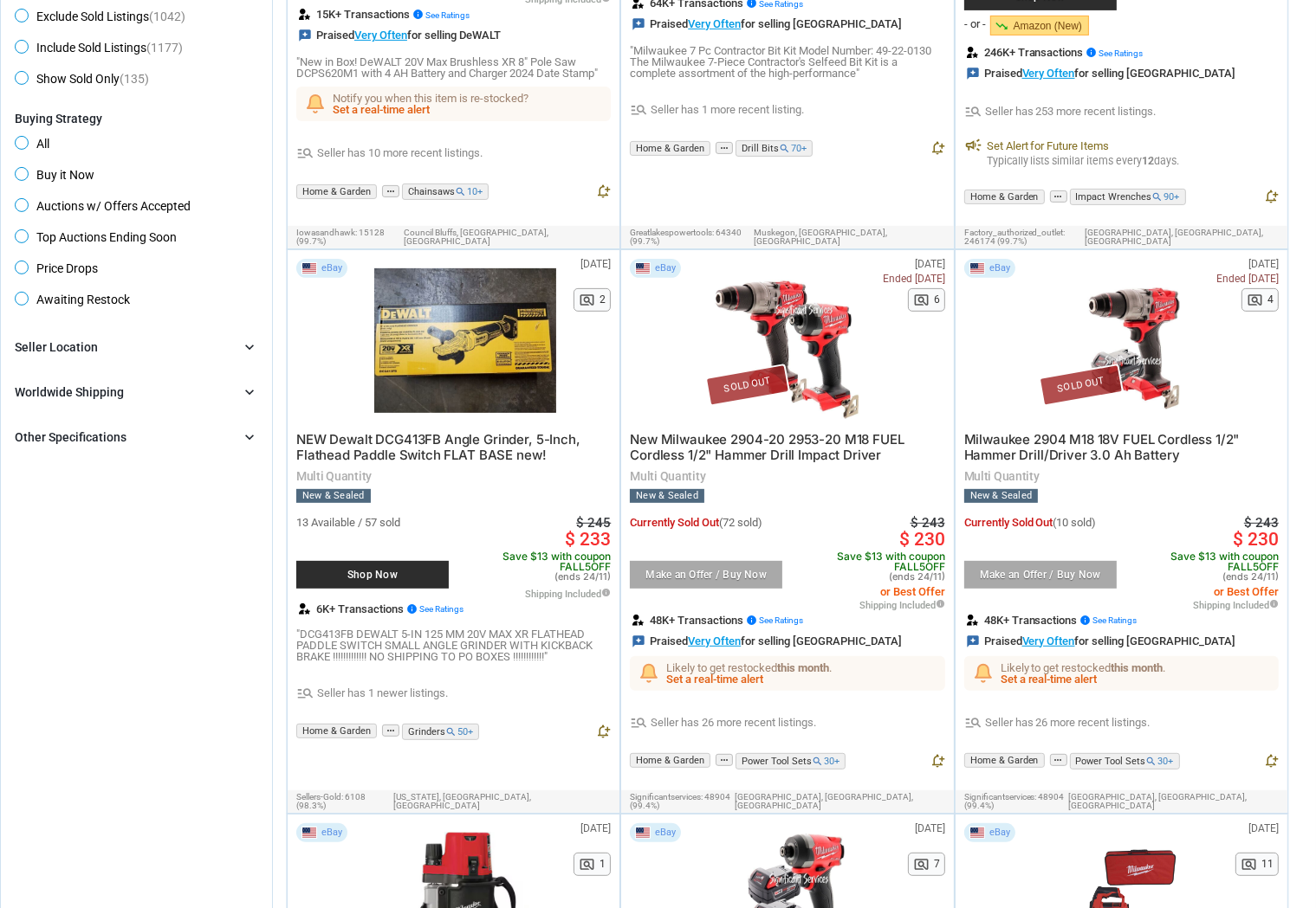
scroll to position [0, 0]
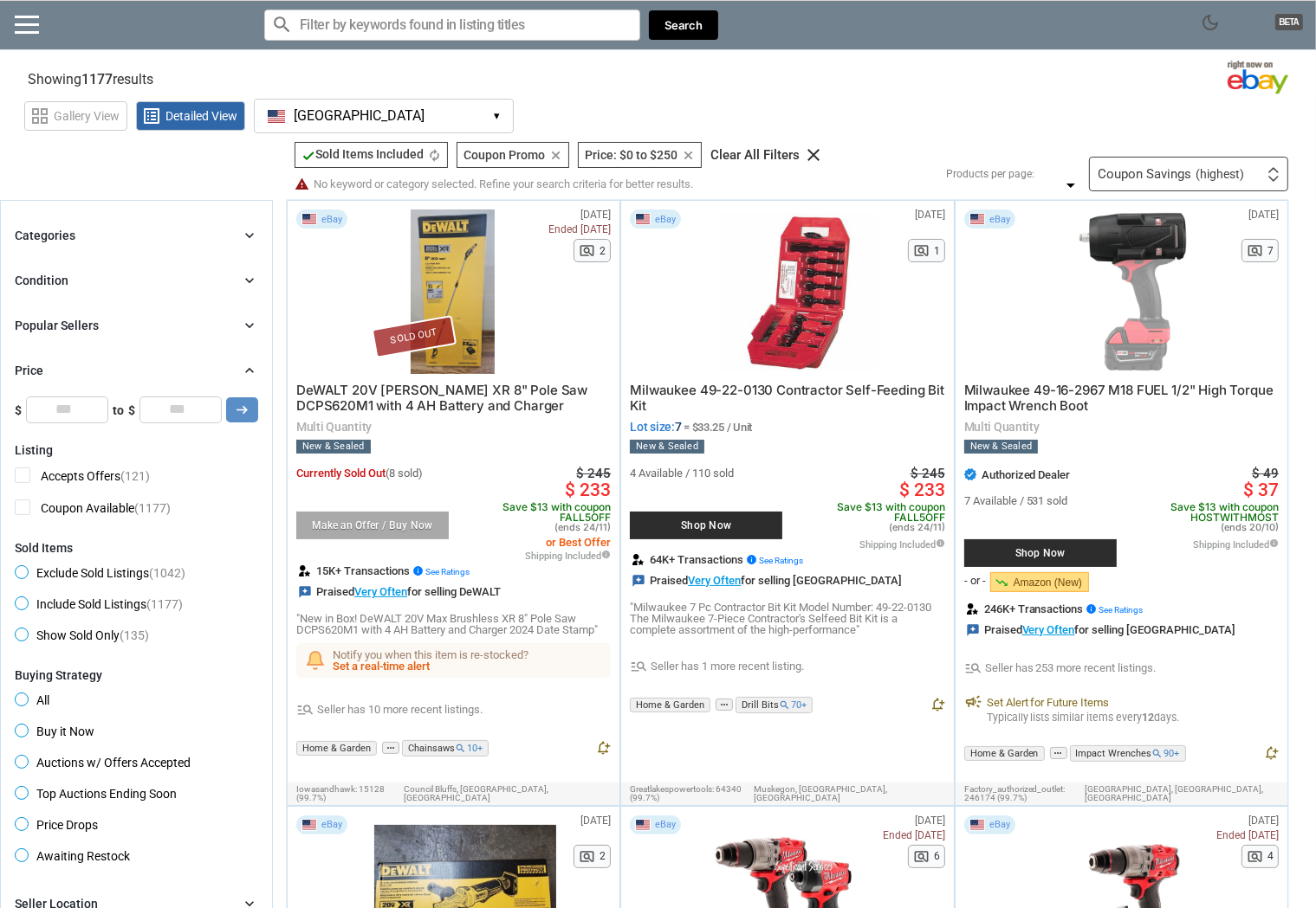
click at [689, 152] on icon "clear" at bounding box center [688, 156] width 13 height 13
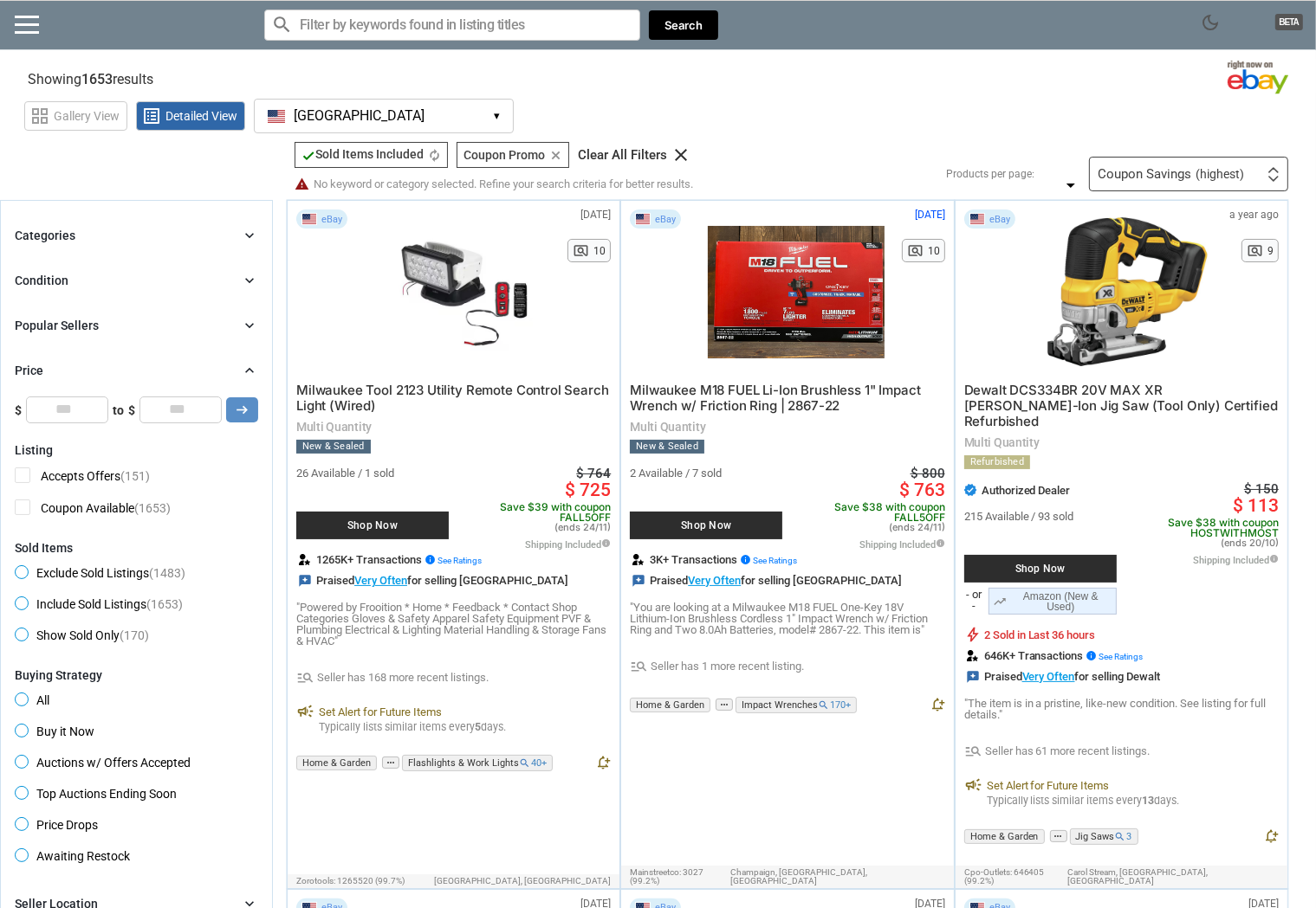
click at [78, 231] on div "Categories chevron_right" at bounding box center [136, 235] width 243 height 21
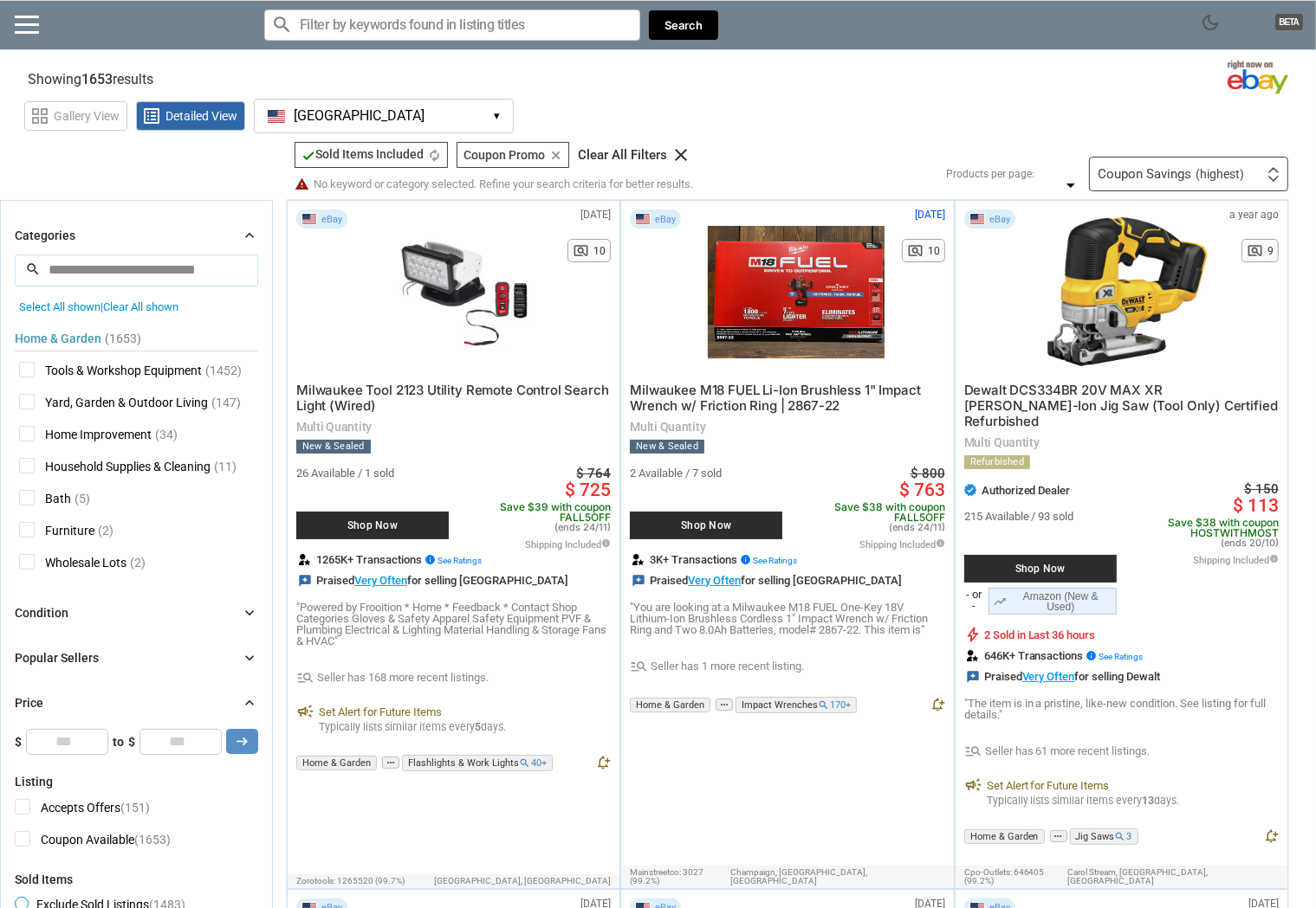
click at [78, 231] on div "Categories chevron_right" at bounding box center [136, 235] width 243 height 21
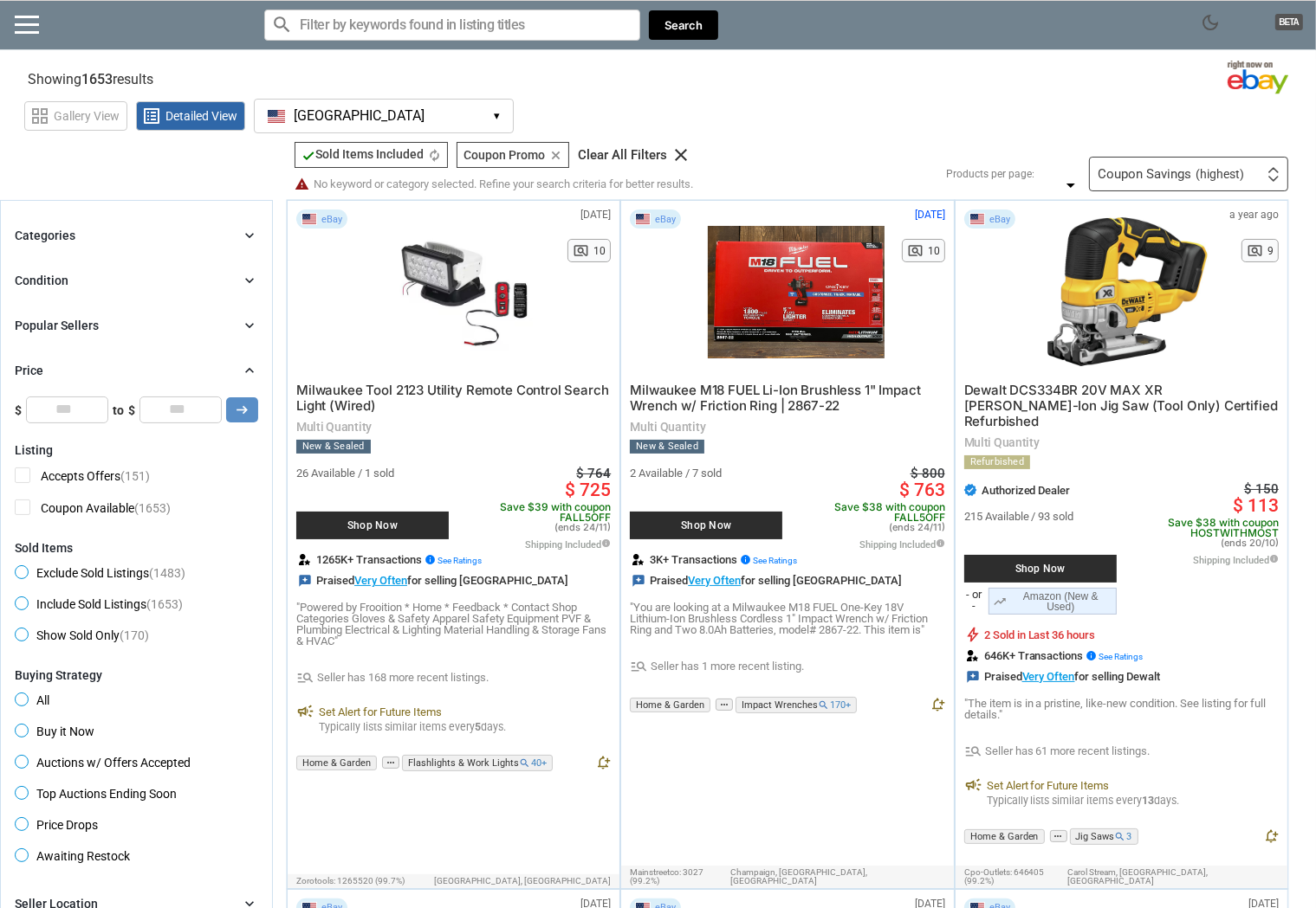
click at [437, 38] on input "Search for models" at bounding box center [452, 25] width 376 height 32
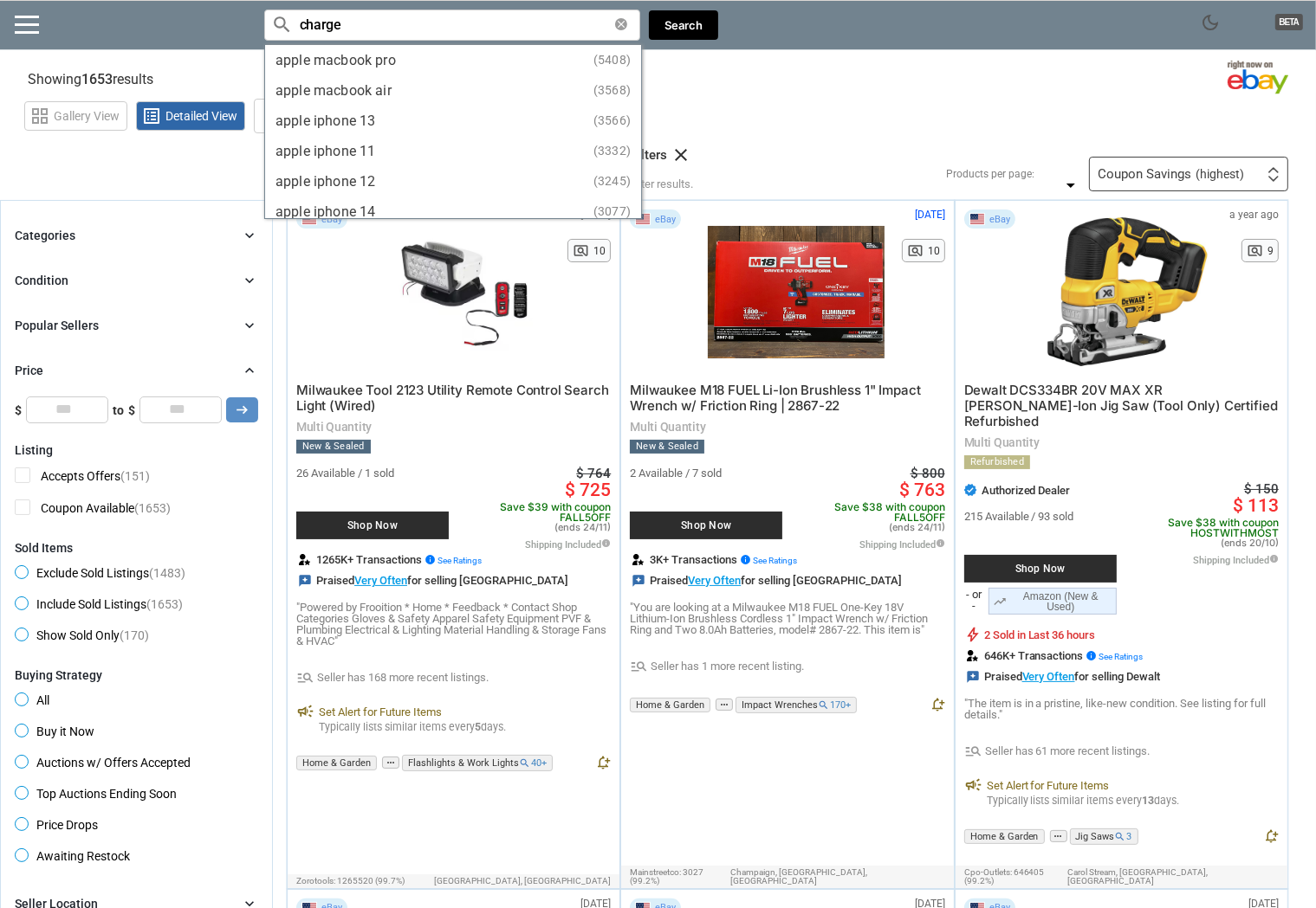
type input "charger"
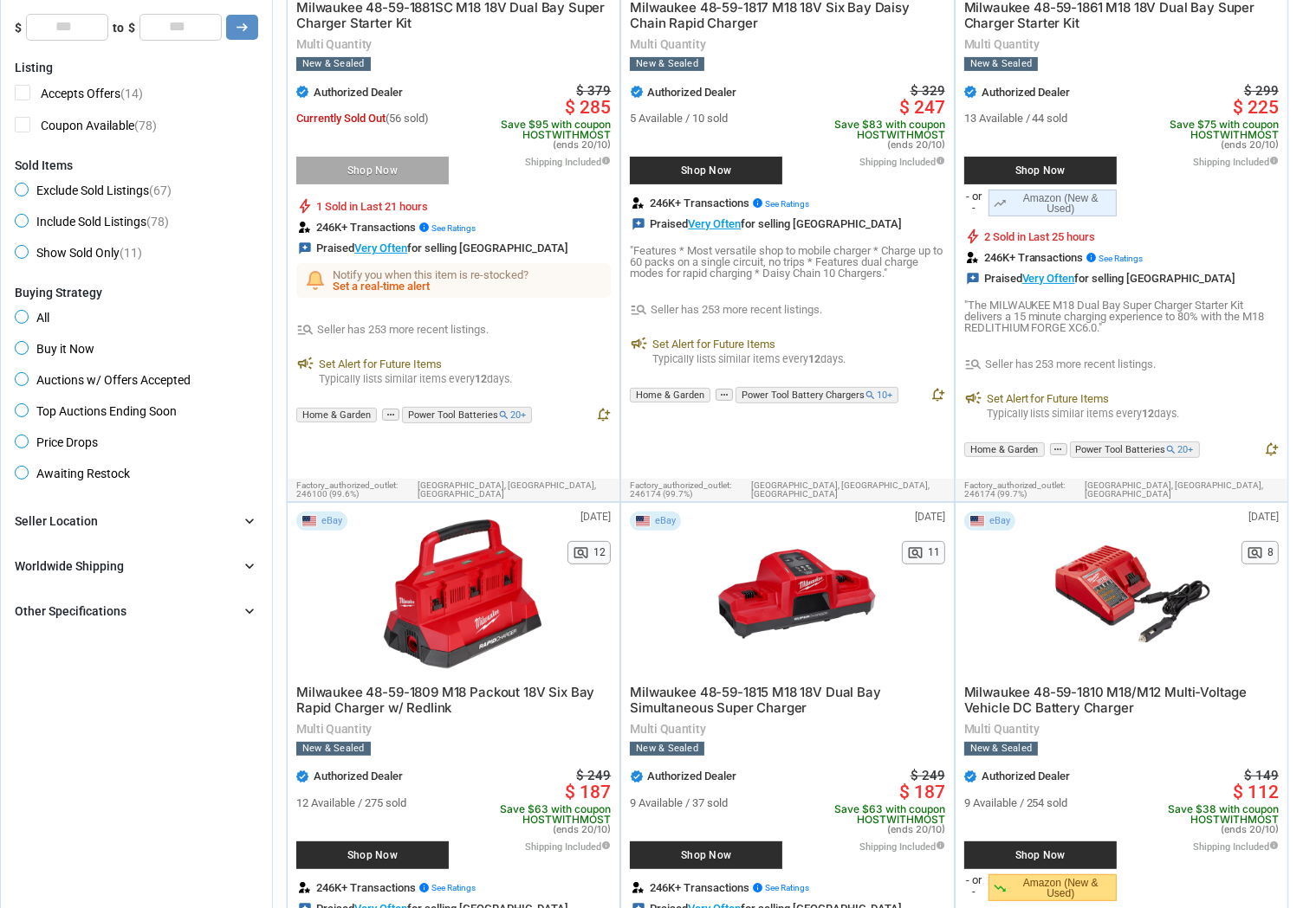
scroll to position [369, 0]
type input "charger"
click at [1121, 579] on div at bounding box center [1133, 593] width 182 height 165
click at [1205, 804] on span "Save $38 with coupon HOSTWITHMOST (ends 20/10)" at bounding box center [1197, 819] width 162 height 31
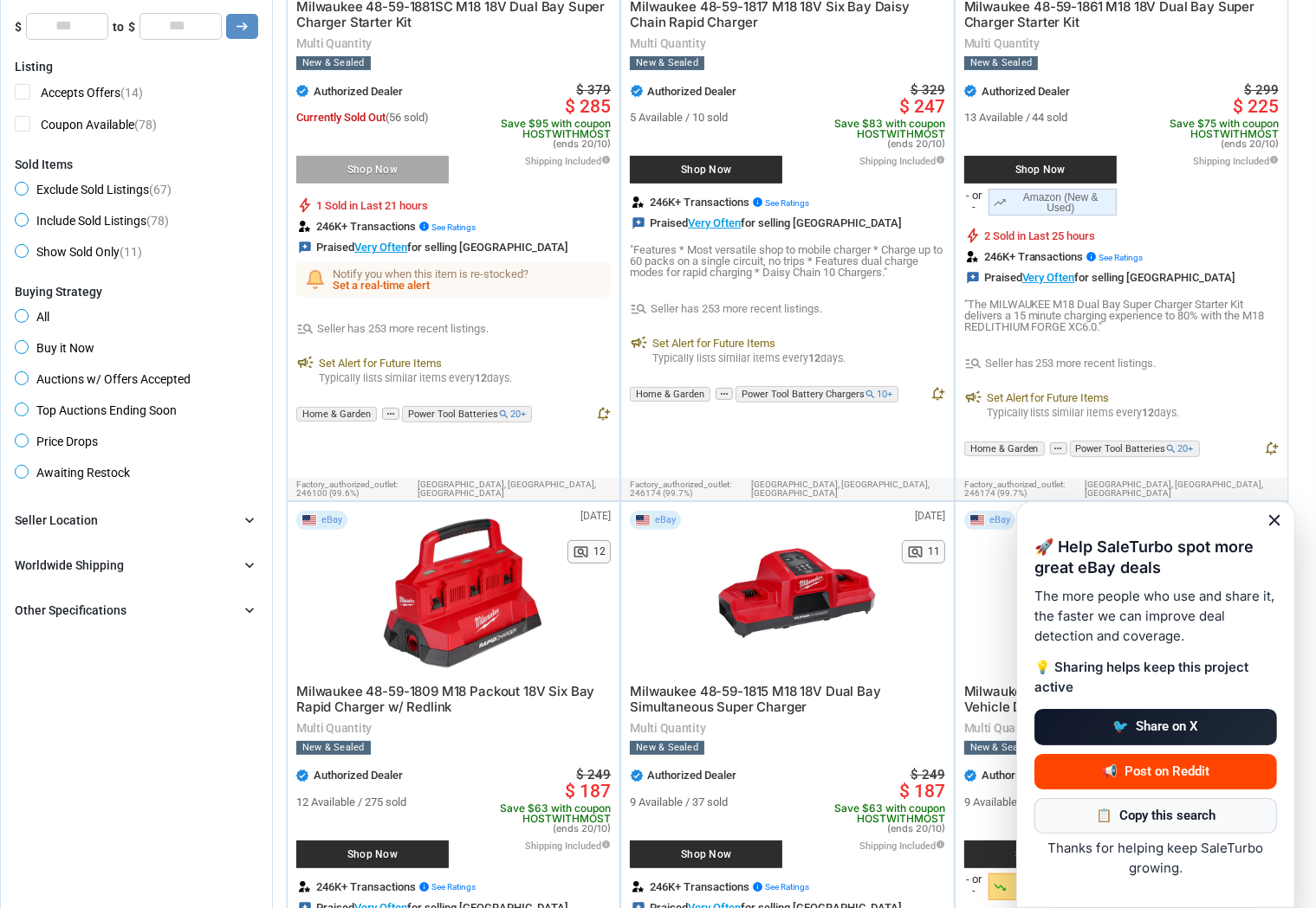
click at [1278, 520] on span "close" at bounding box center [1274, 520] width 19 height 19
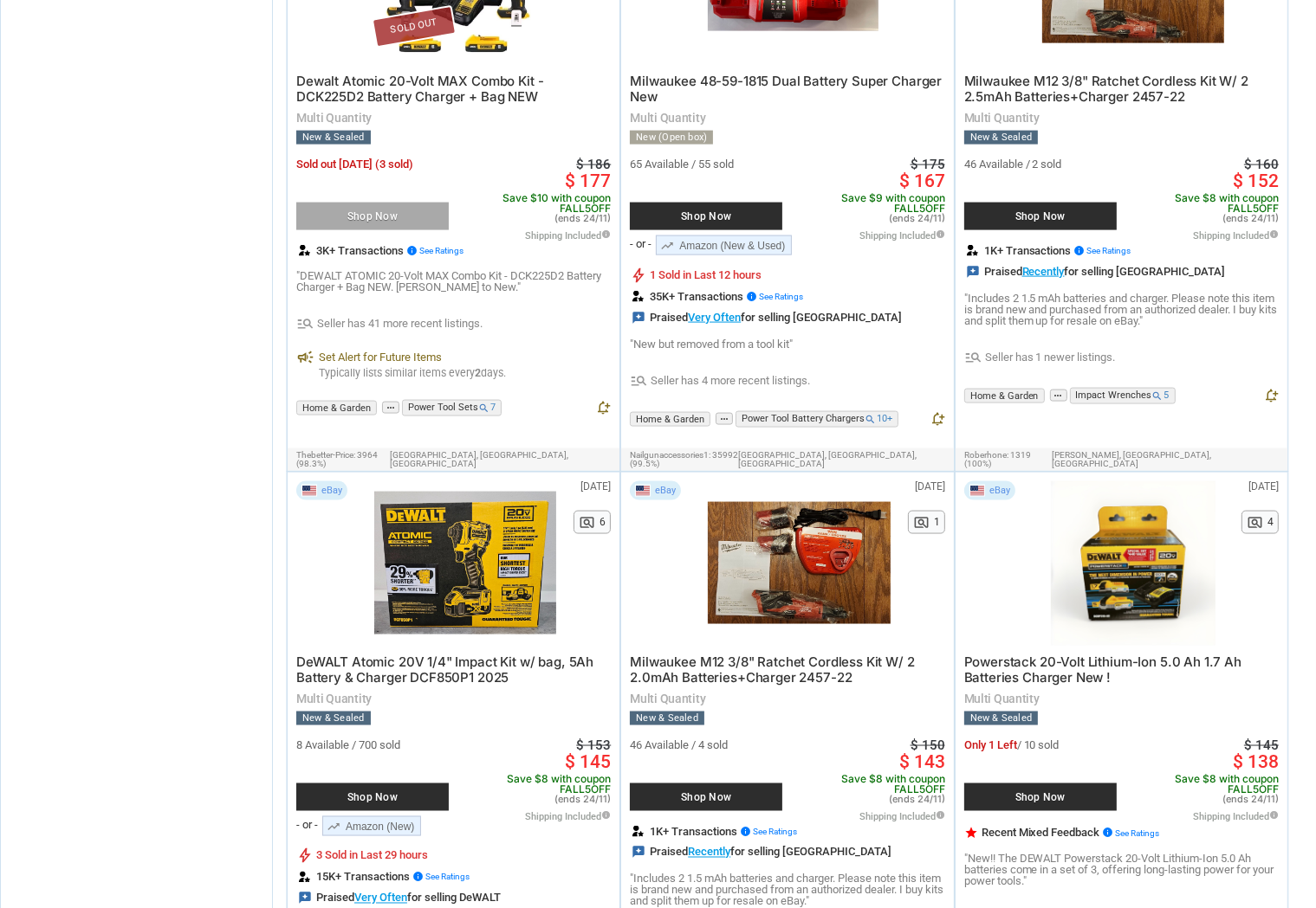
scroll to position [9422, 0]
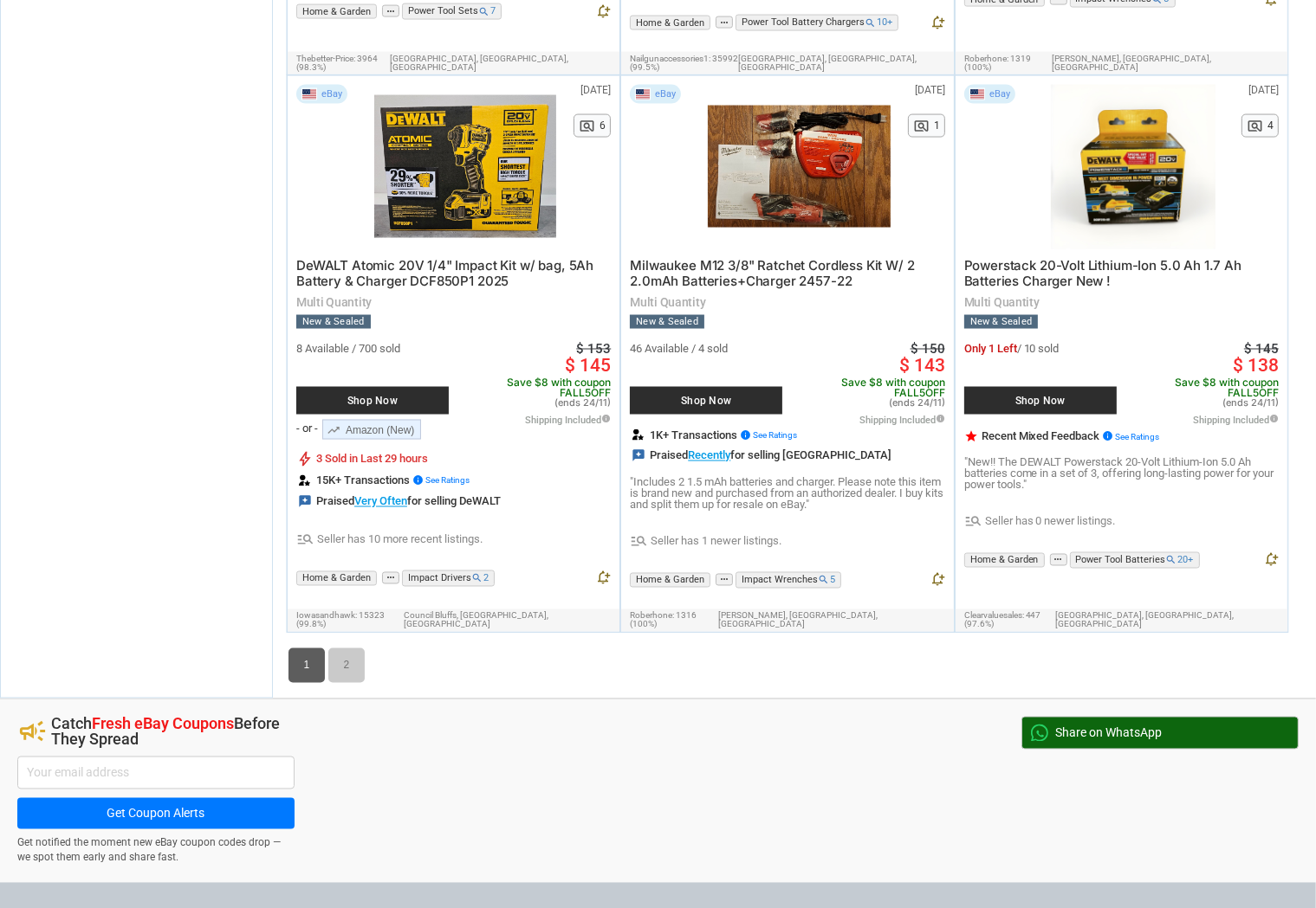
click at [351, 649] on link "2" at bounding box center [346, 666] width 36 height 34
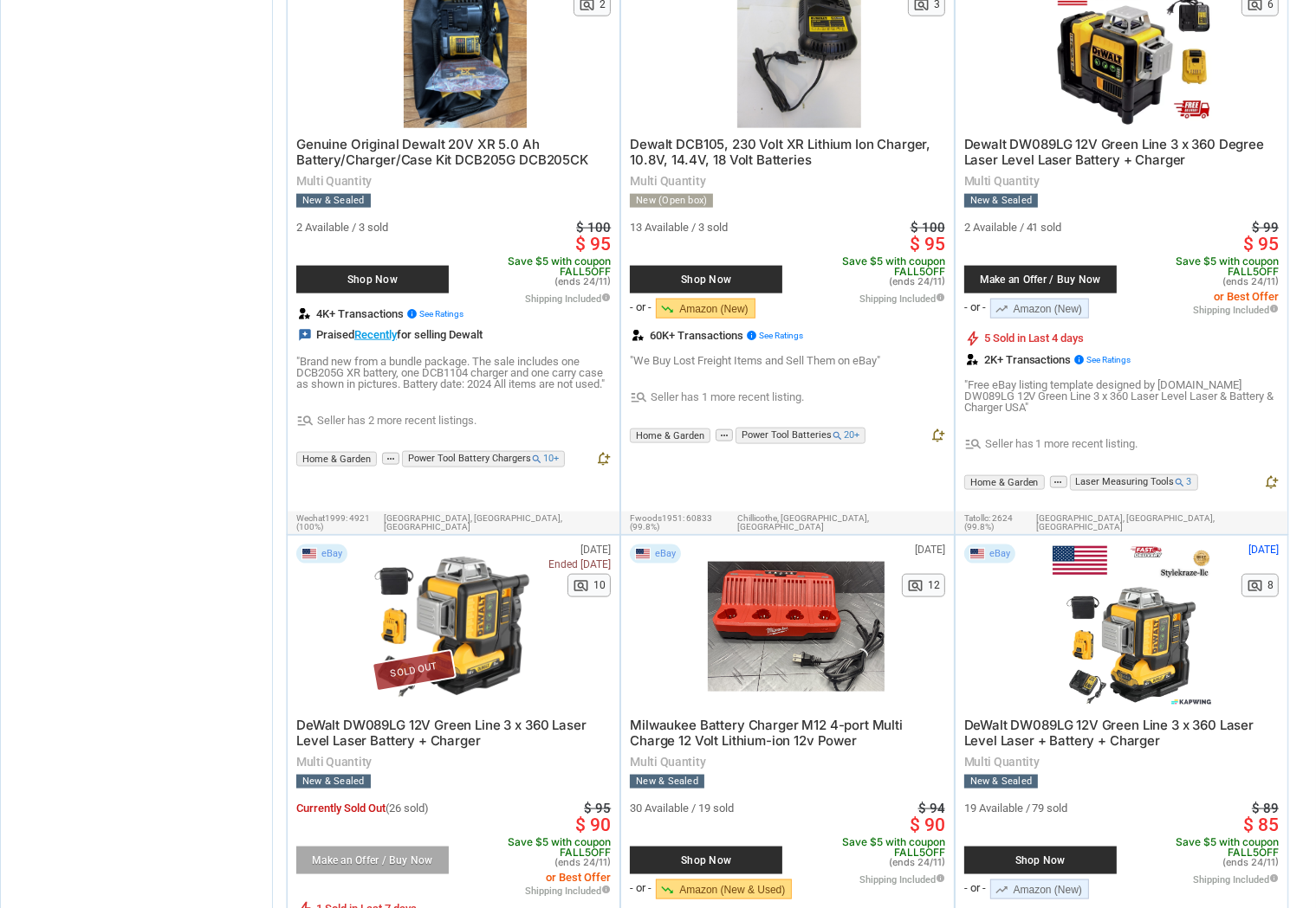
scroll to position [2277, 0]
